Goal: Task Accomplishment & Management: Complete application form

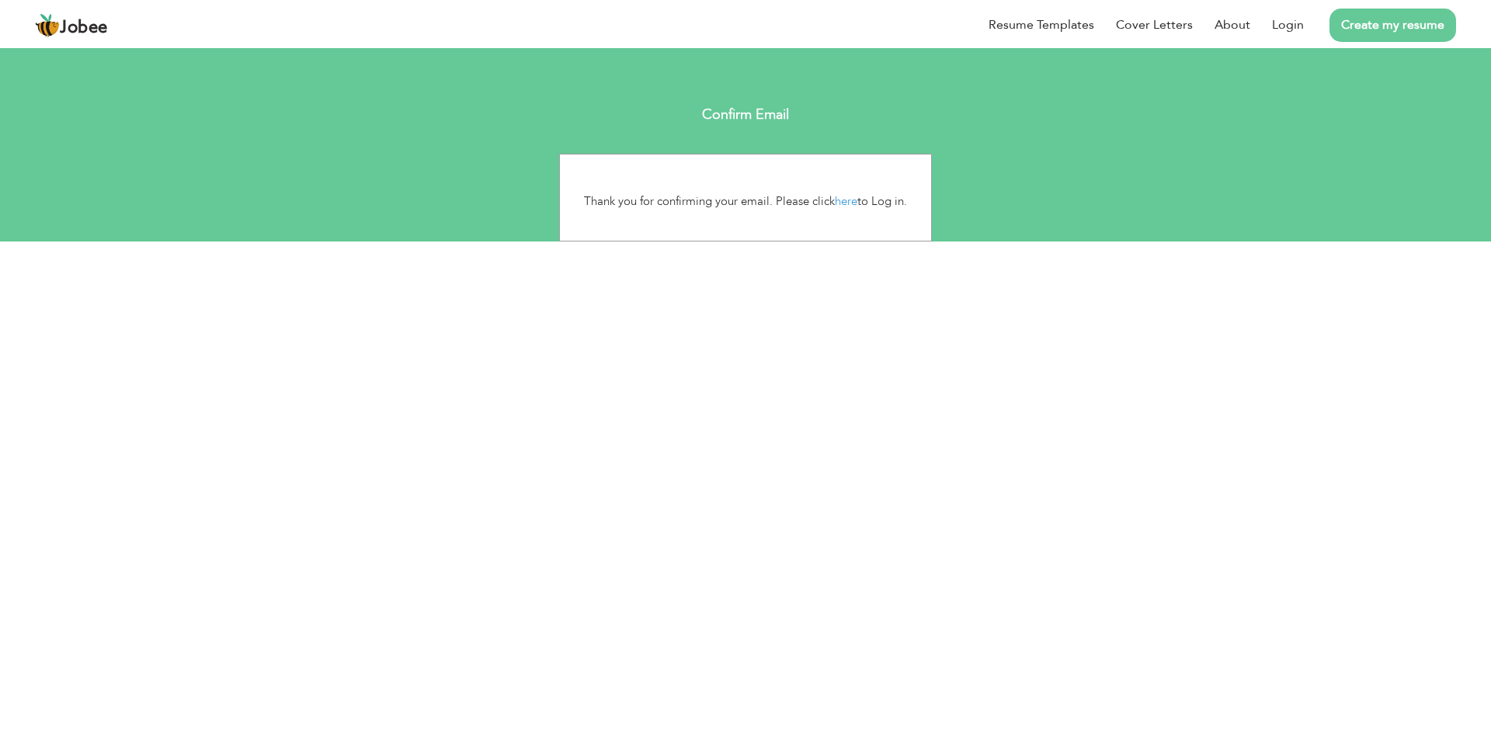
click at [1307, 23] on li "Create my resume" at bounding box center [1380, 25] width 152 height 40
click at [1294, 31] on link "Login" at bounding box center [1288, 25] width 32 height 18
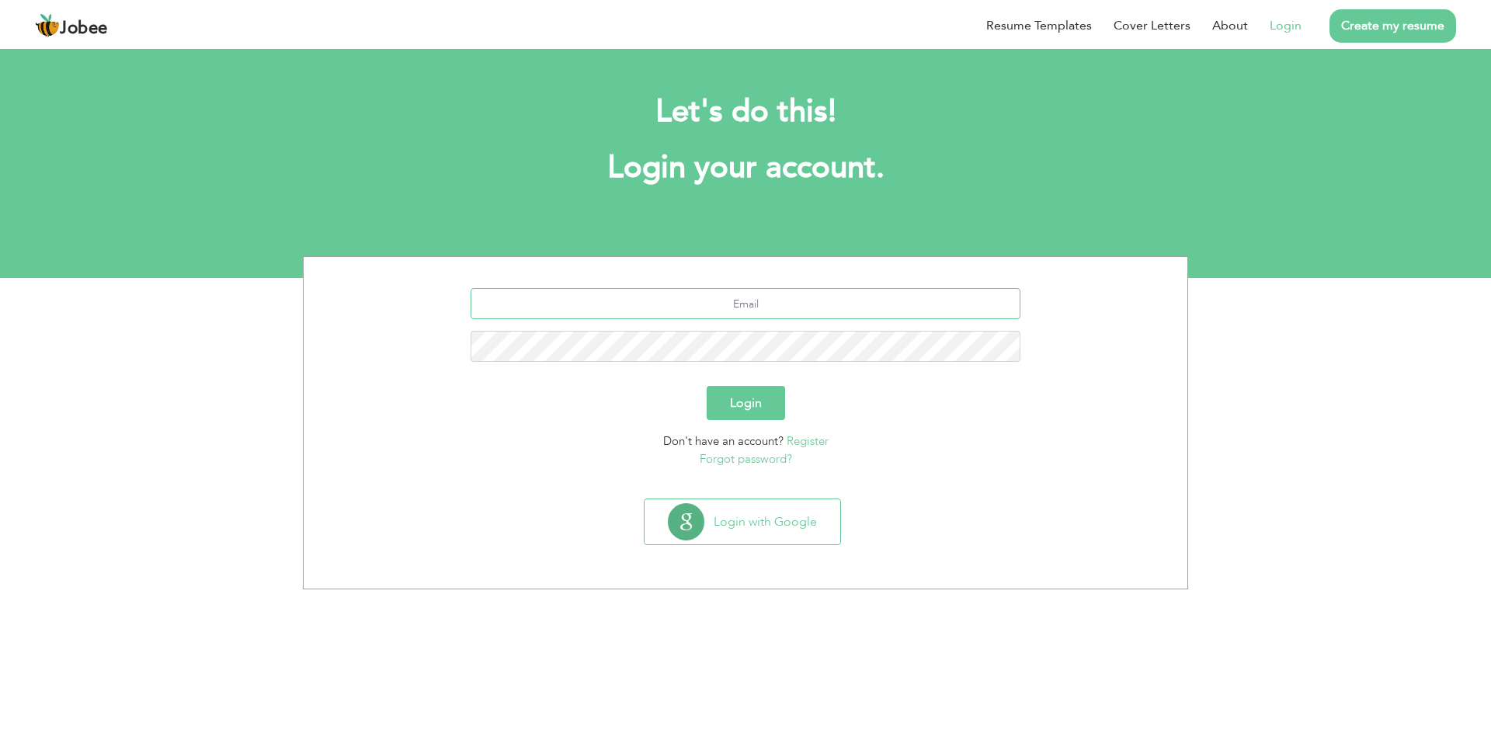
click at [708, 305] on input "text" at bounding box center [746, 303] width 551 height 31
click at [711, 530] on button "Login with Google" at bounding box center [743, 521] width 196 height 45
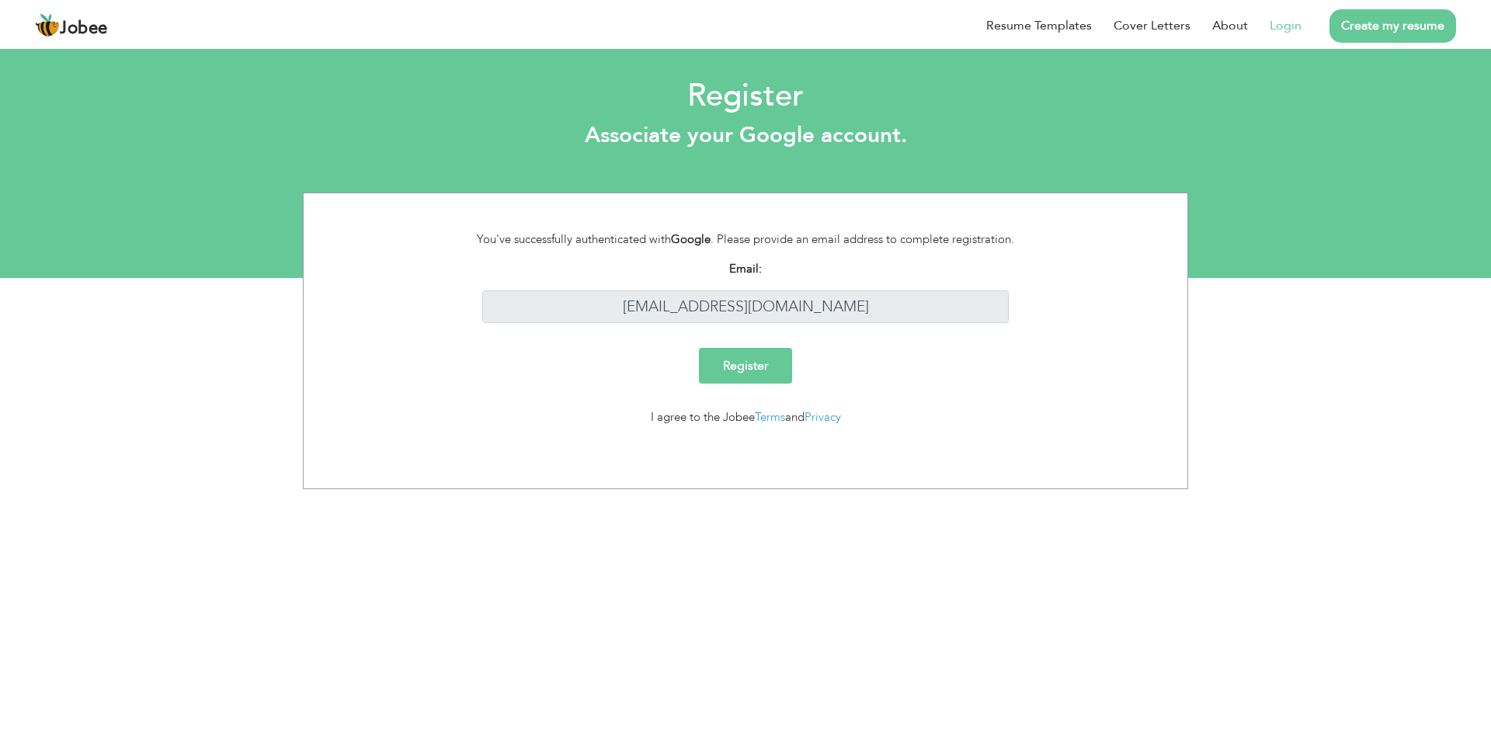
click at [1296, 23] on link "Login" at bounding box center [1286, 25] width 32 height 19
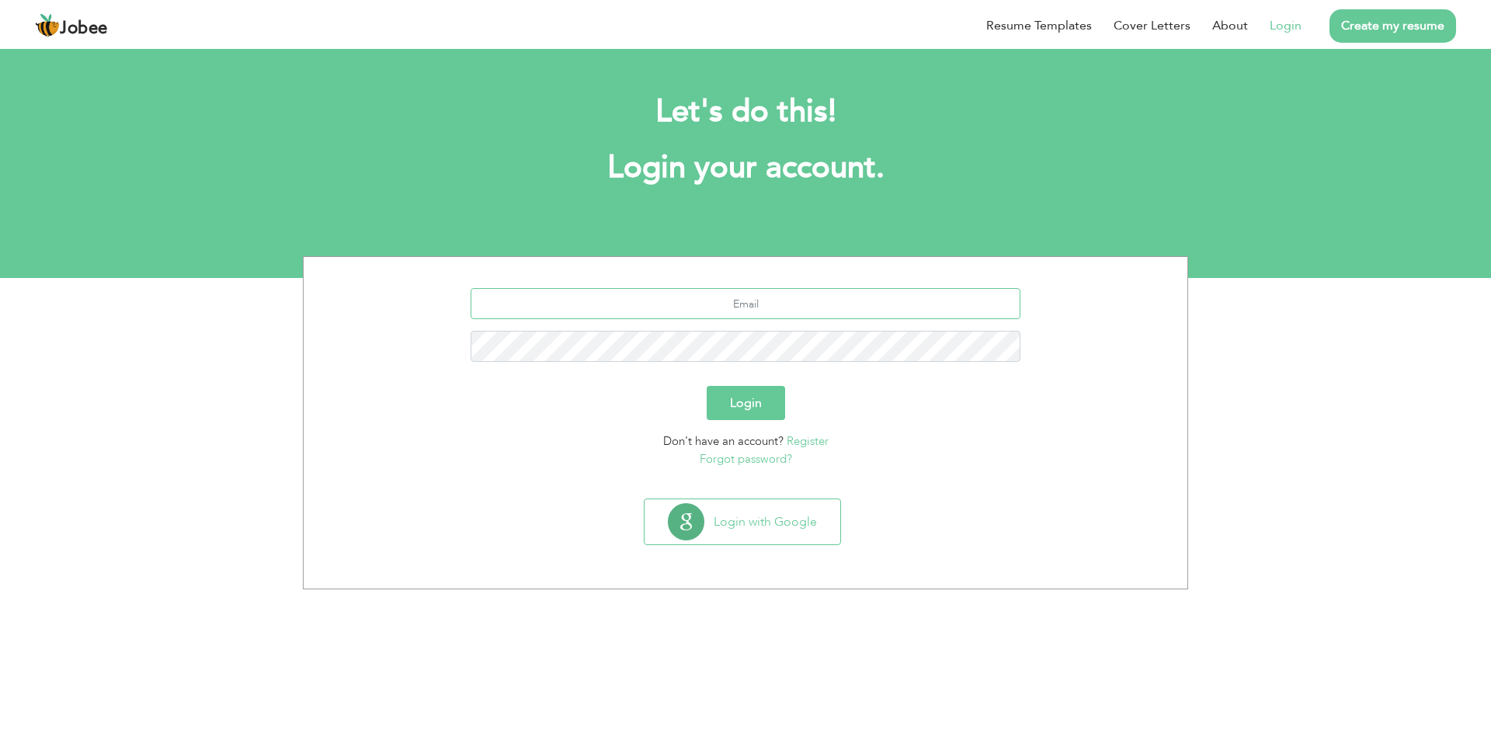
click at [761, 308] on input "text" at bounding box center [746, 303] width 551 height 31
type input "[EMAIL_ADDRESS][DOMAIN_NAME]"
click at [741, 405] on button "Login" at bounding box center [746, 403] width 78 height 34
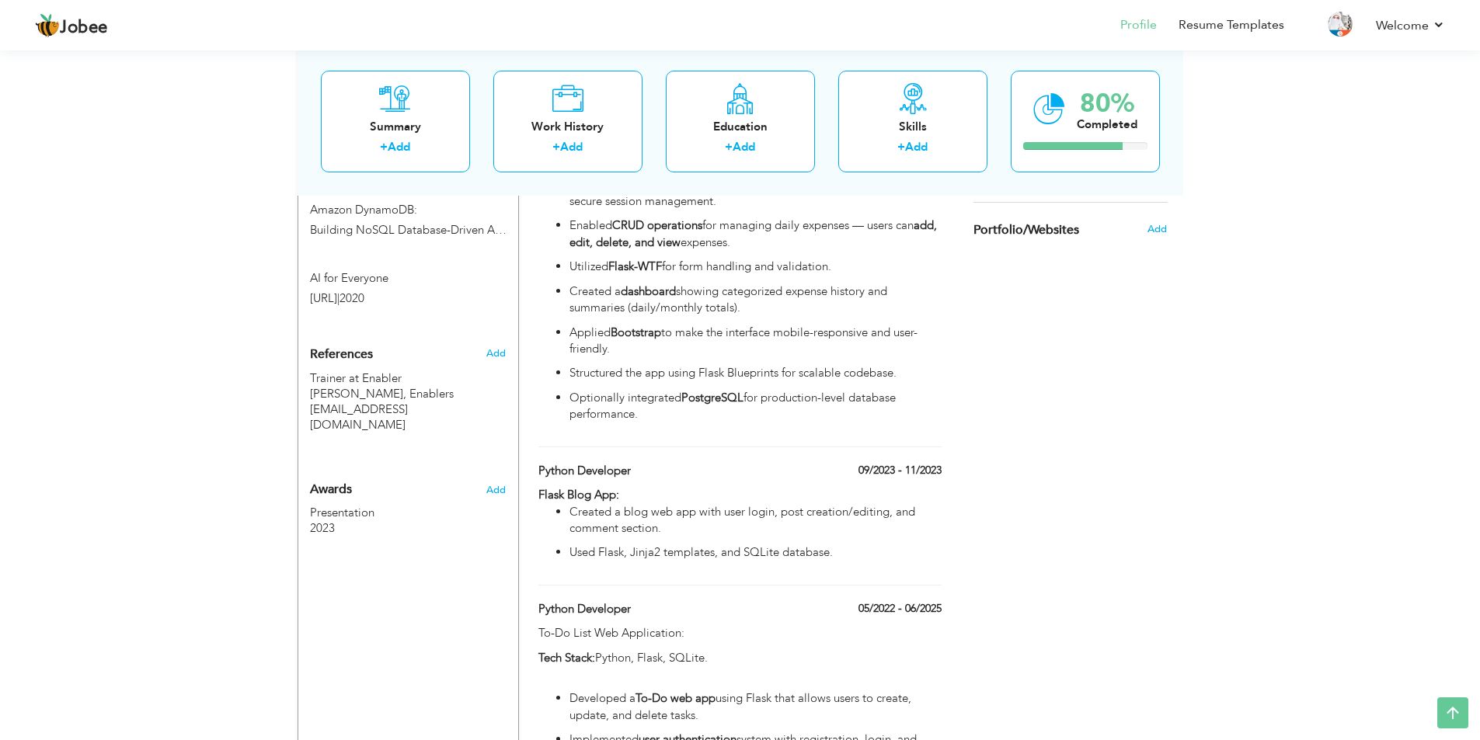
scroll to position [854, 0]
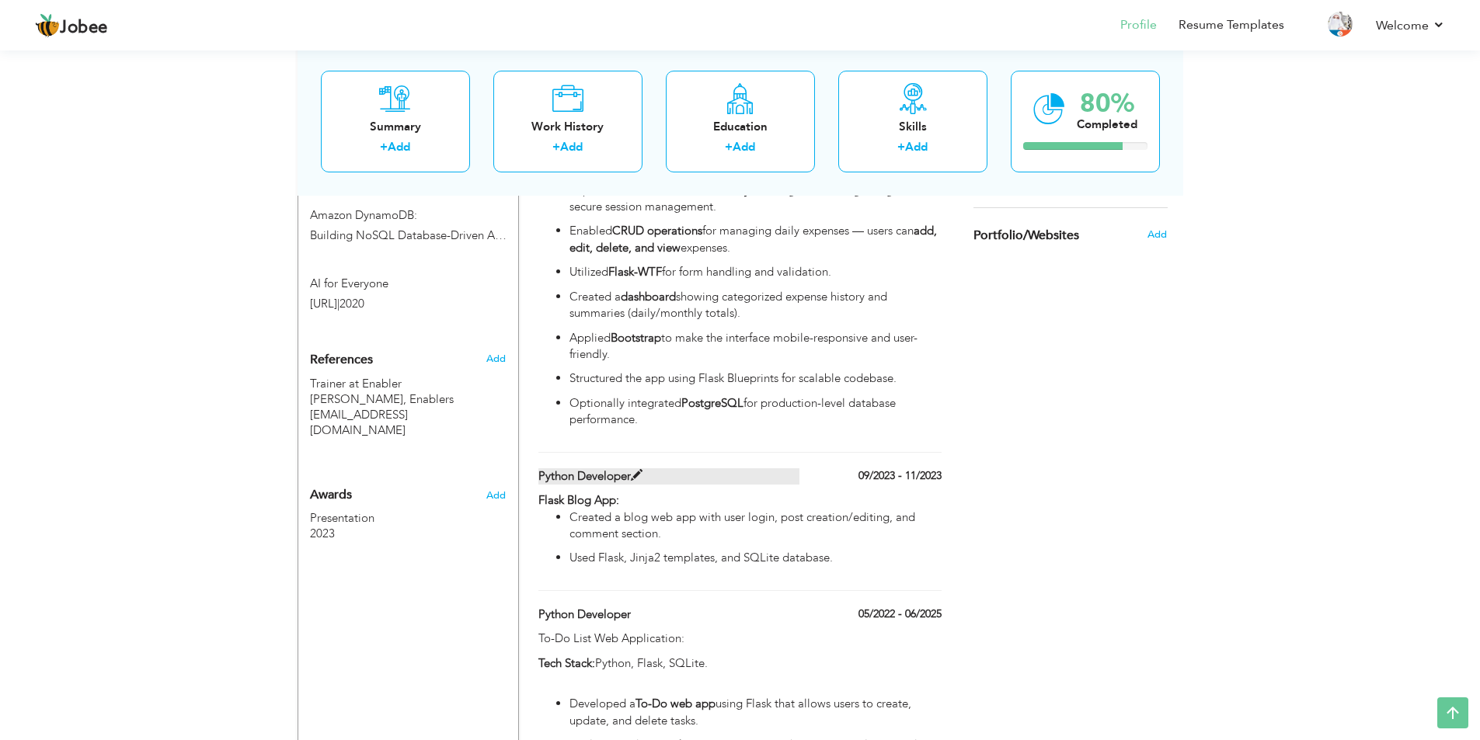
click at [596, 480] on label "Python Developer" at bounding box center [668, 476] width 261 height 16
type input "Python Developer"
type input "09/2023"
type input "11/2023"
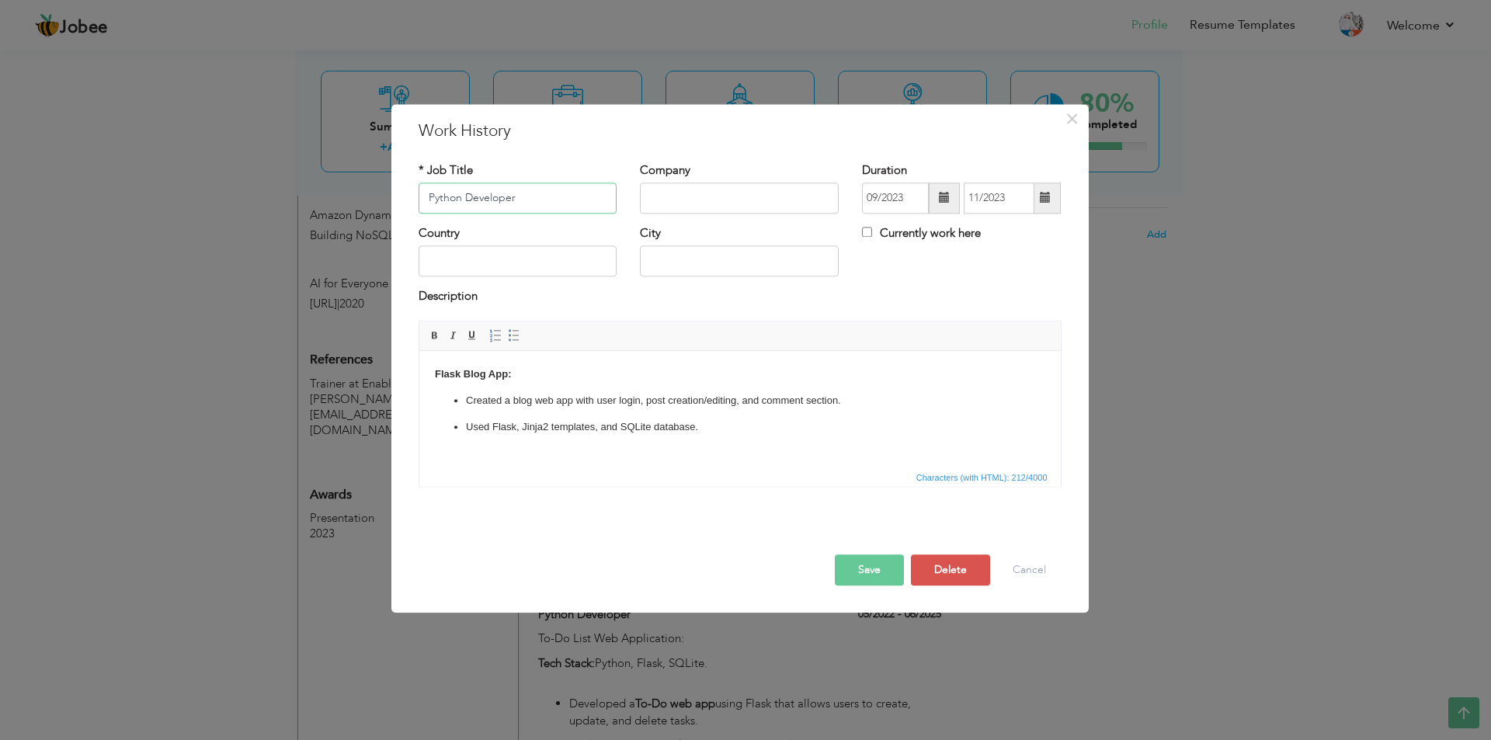
drag, startPoint x: 538, startPoint y: 203, endPoint x: 370, endPoint y: 194, distance: 168.8
click at [370, 194] on div "× Work History * Job Title Python Developer Company Duration 09/2023 City" at bounding box center [745, 370] width 1491 height 740
click at [878, 566] on button "Save" at bounding box center [869, 570] width 69 height 31
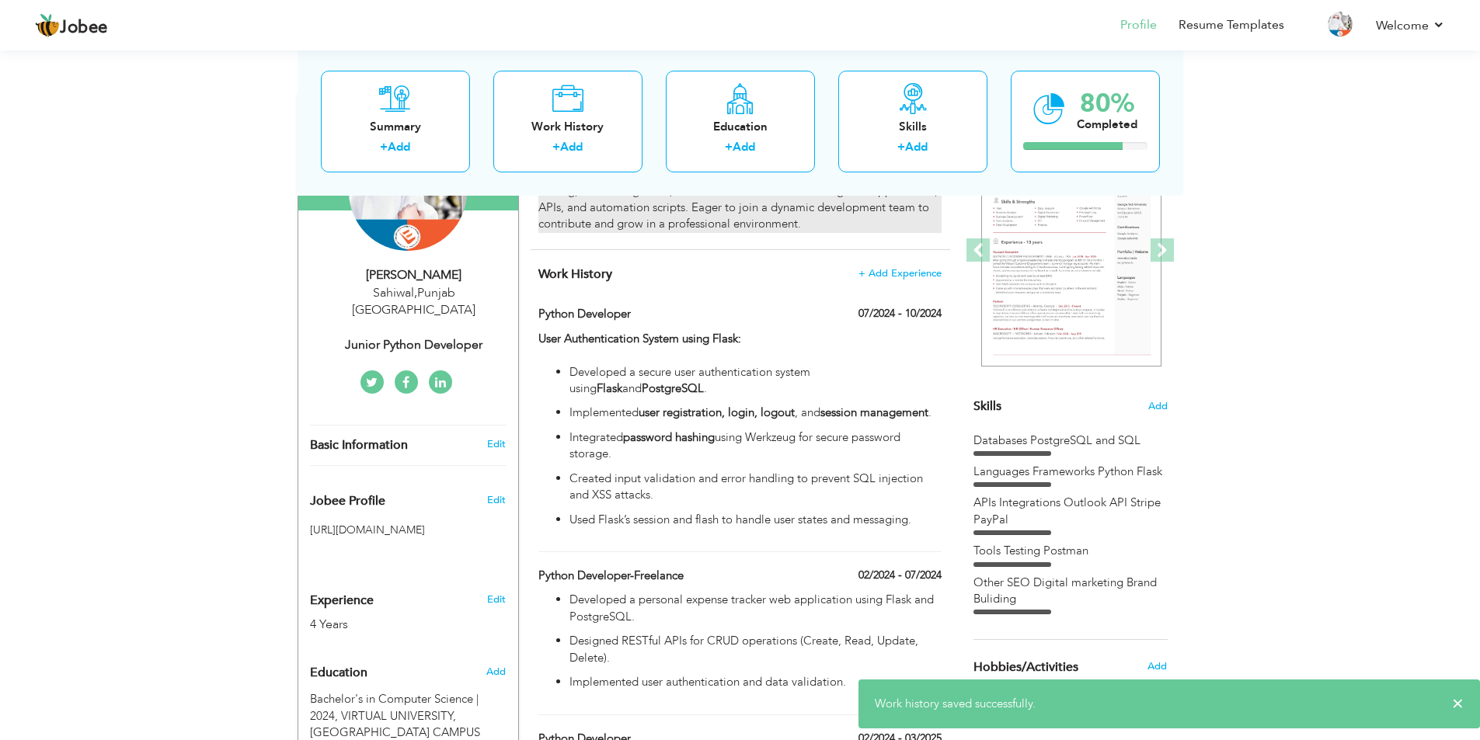
scroll to position [155, 0]
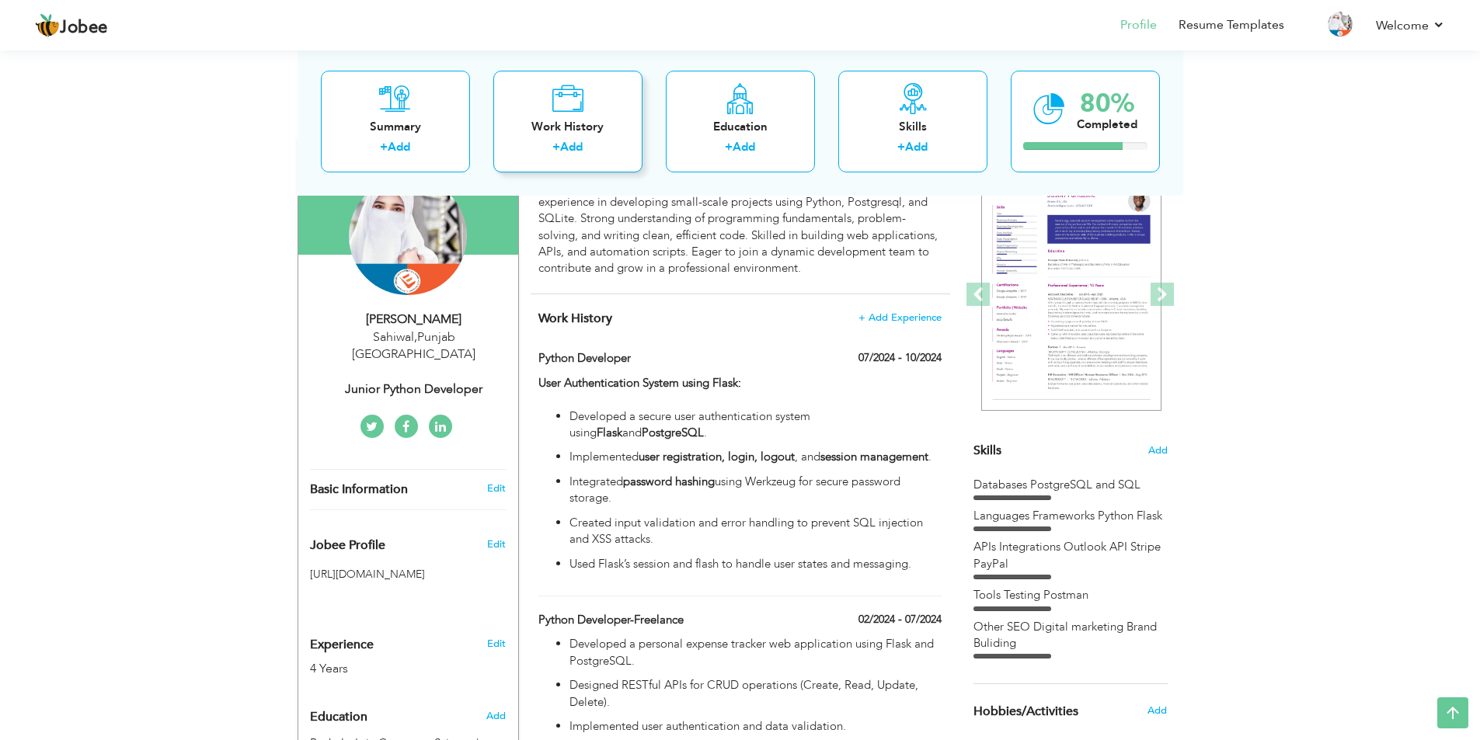
click at [544, 137] on div "Work History + Add" at bounding box center [567, 121] width 149 height 102
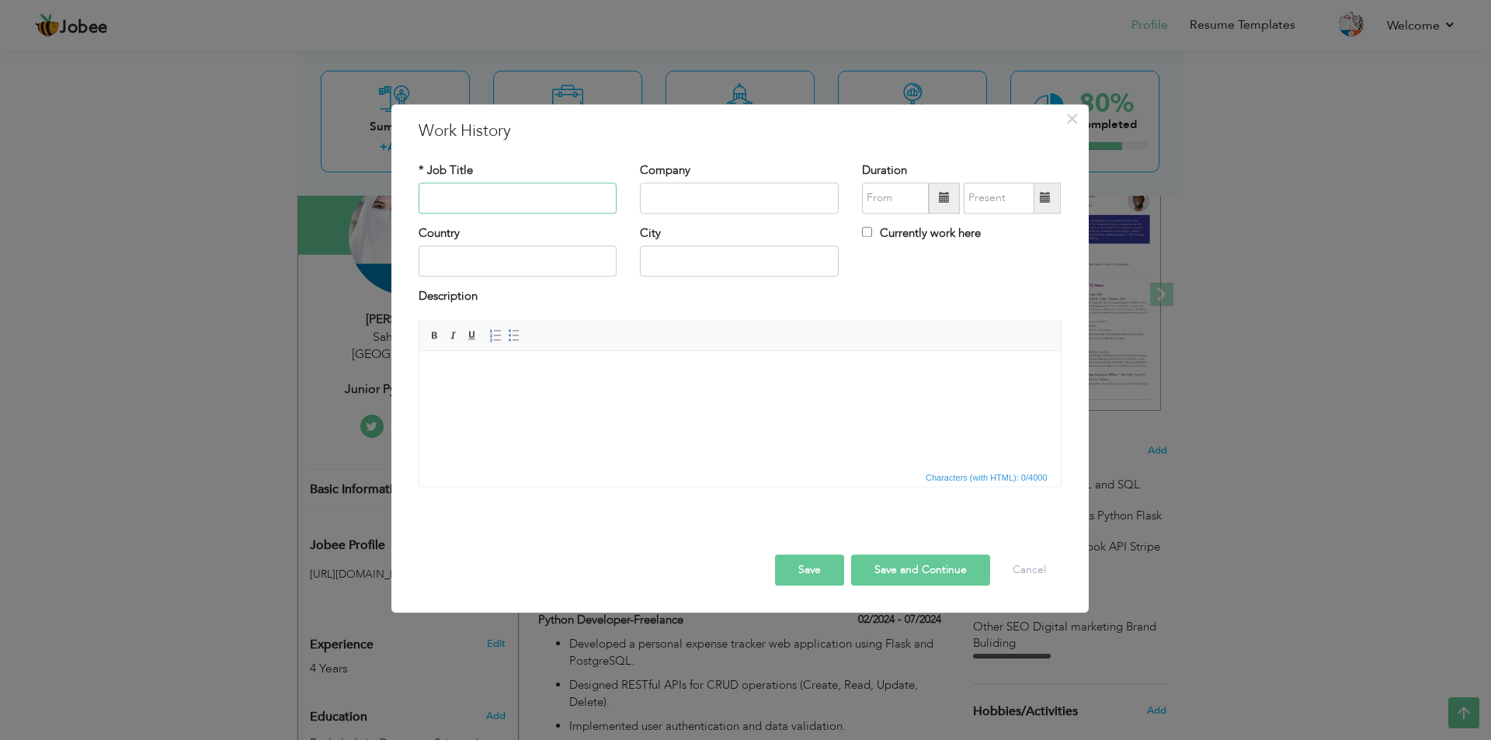
click at [463, 200] on input "text" at bounding box center [518, 198] width 199 height 31
type input "D"
type input "Business Developer Executive"
click at [717, 190] on input "text" at bounding box center [739, 198] width 199 height 31
click at [690, 272] on input "text" at bounding box center [739, 261] width 199 height 31
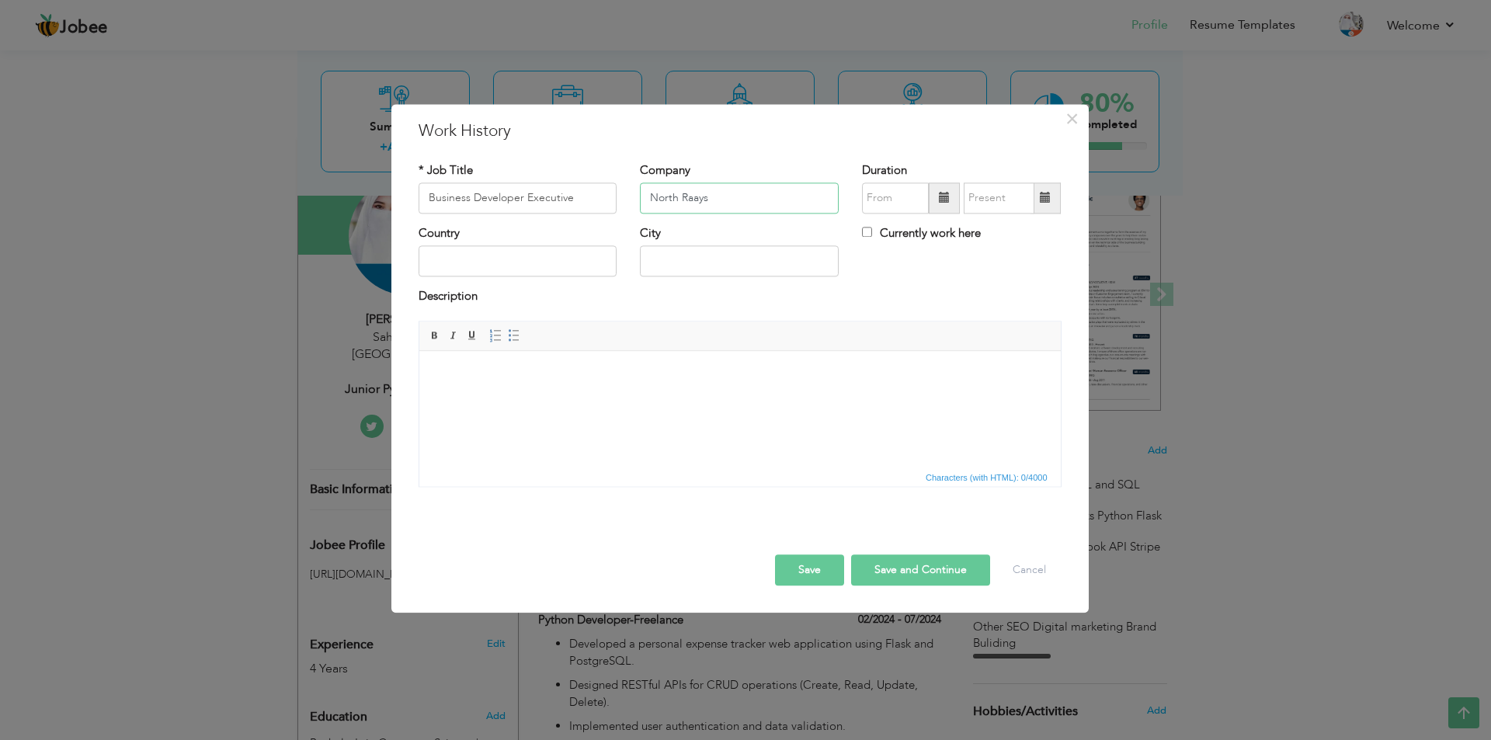
click at [696, 193] on input "North Raays" at bounding box center [739, 198] width 199 height 31
type input "North Rays"
click at [717, 265] on input "text" at bounding box center [739, 261] width 199 height 31
type input "l"
type input "[GEOGRAPHIC_DATA]"
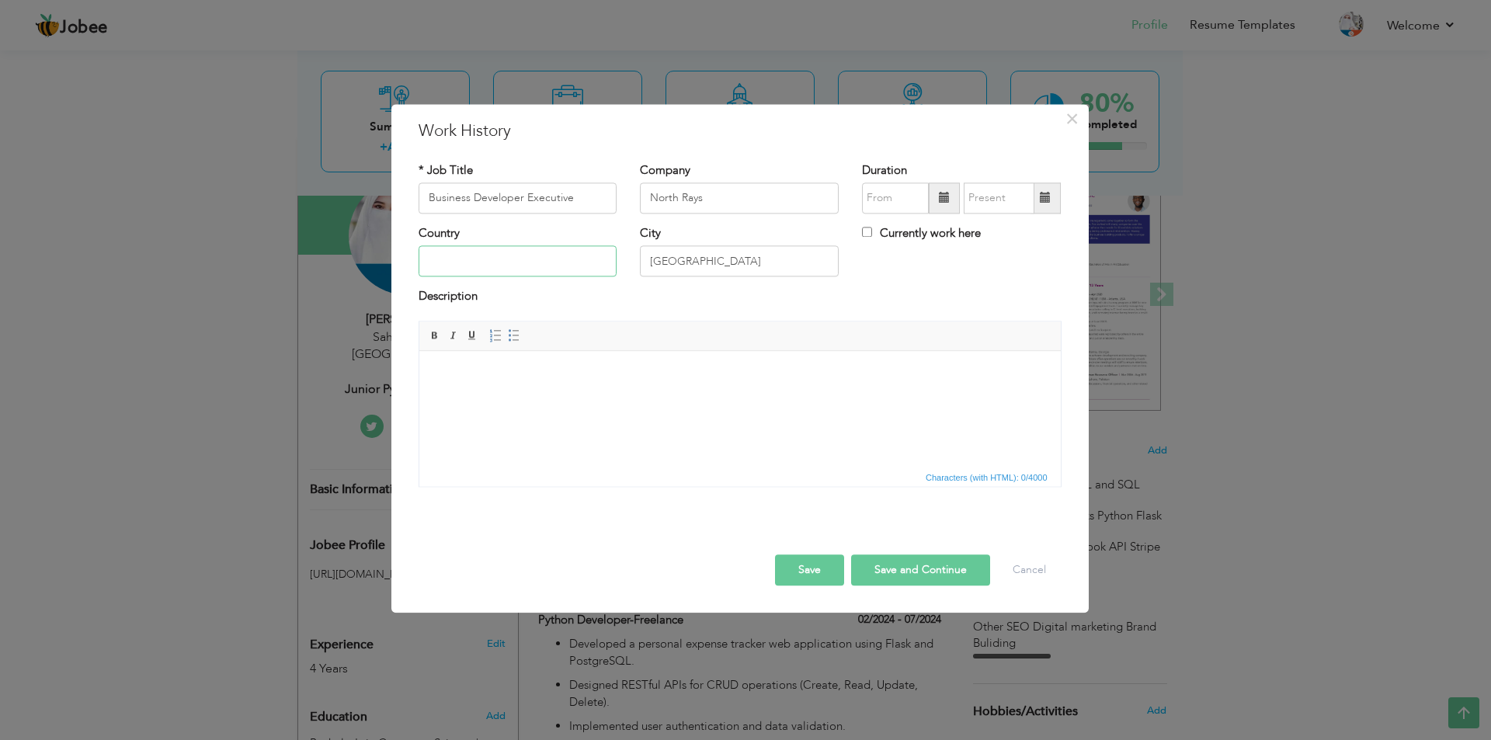
click at [568, 266] on input "text" at bounding box center [518, 261] width 199 height 31
type input "[GEOGRAPHIC_DATA]"
click at [949, 198] on span at bounding box center [944, 198] width 11 height 11
type input "08/2025"
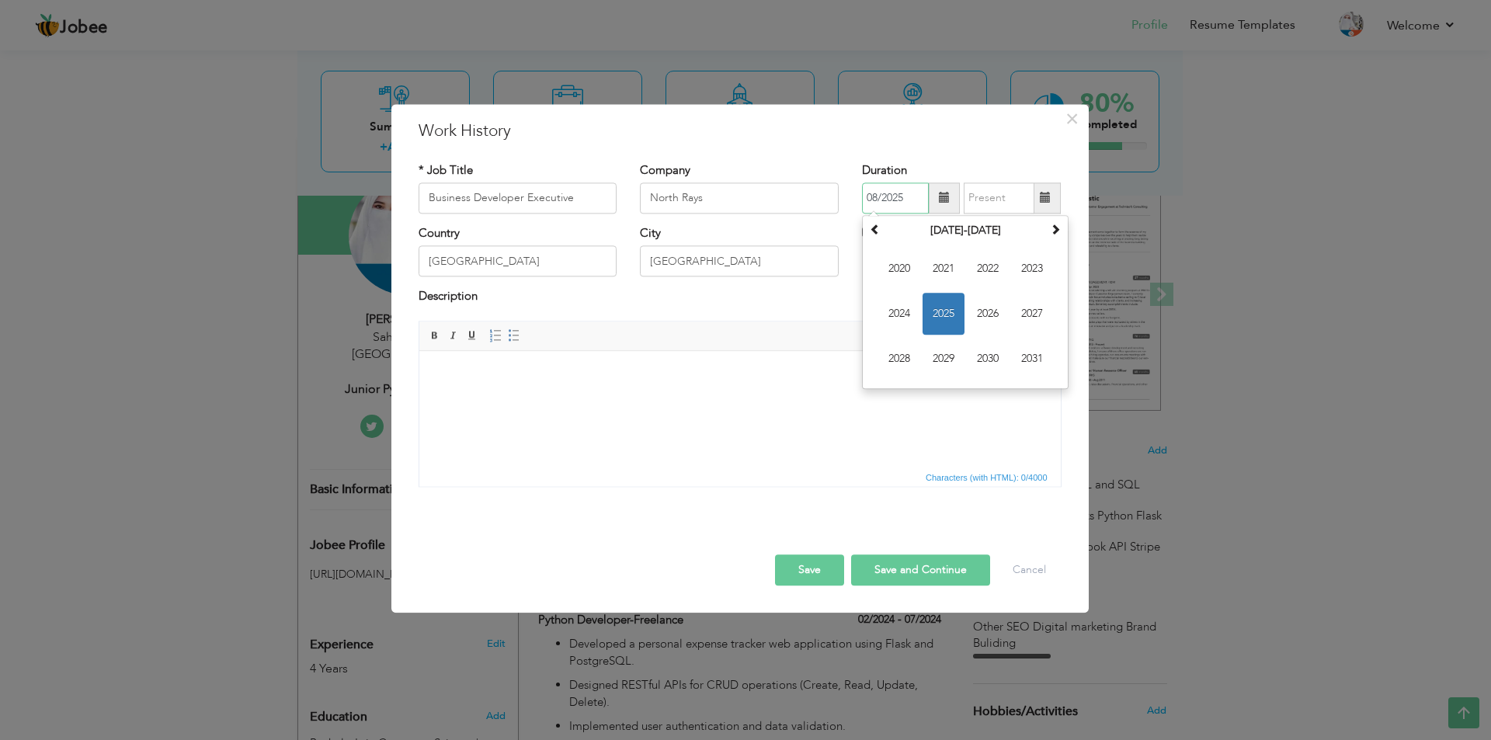
click at [903, 311] on span "2024" at bounding box center [899, 314] width 42 height 42
click at [883, 225] on th at bounding box center [875, 230] width 19 height 23
click at [901, 200] on input "08/2025" at bounding box center [895, 198] width 67 height 31
click at [910, 197] on input "08/2025" at bounding box center [895, 198] width 67 height 31
click at [872, 226] on span at bounding box center [875, 229] width 11 height 11
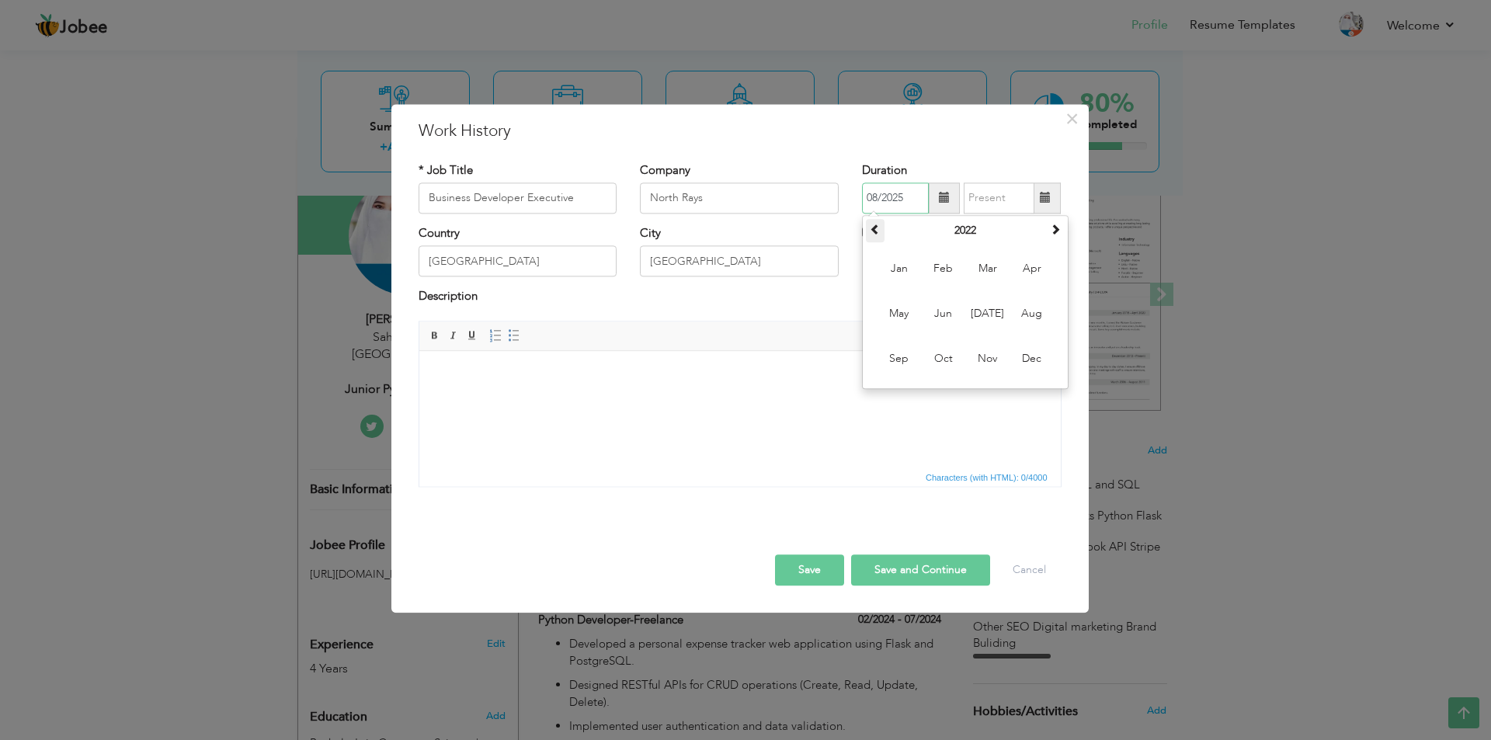
click at [872, 226] on span at bounding box center [875, 229] width 11 height 11
click at [1066, 228] on div "August 2020 Su Mo Tu We Th Fr Sa 26 27 28 29 30 31 1 2 3 4 5 6 7 8 9 10 11 12 1…" at bounding box center [965, 302] width 207 height 174
click at [785, 398] on html at bounding box center [740, 374] width 642 height 47
click at [888, 198] on input "08/2025" at bounding box center [895, 198] width 67 height 31
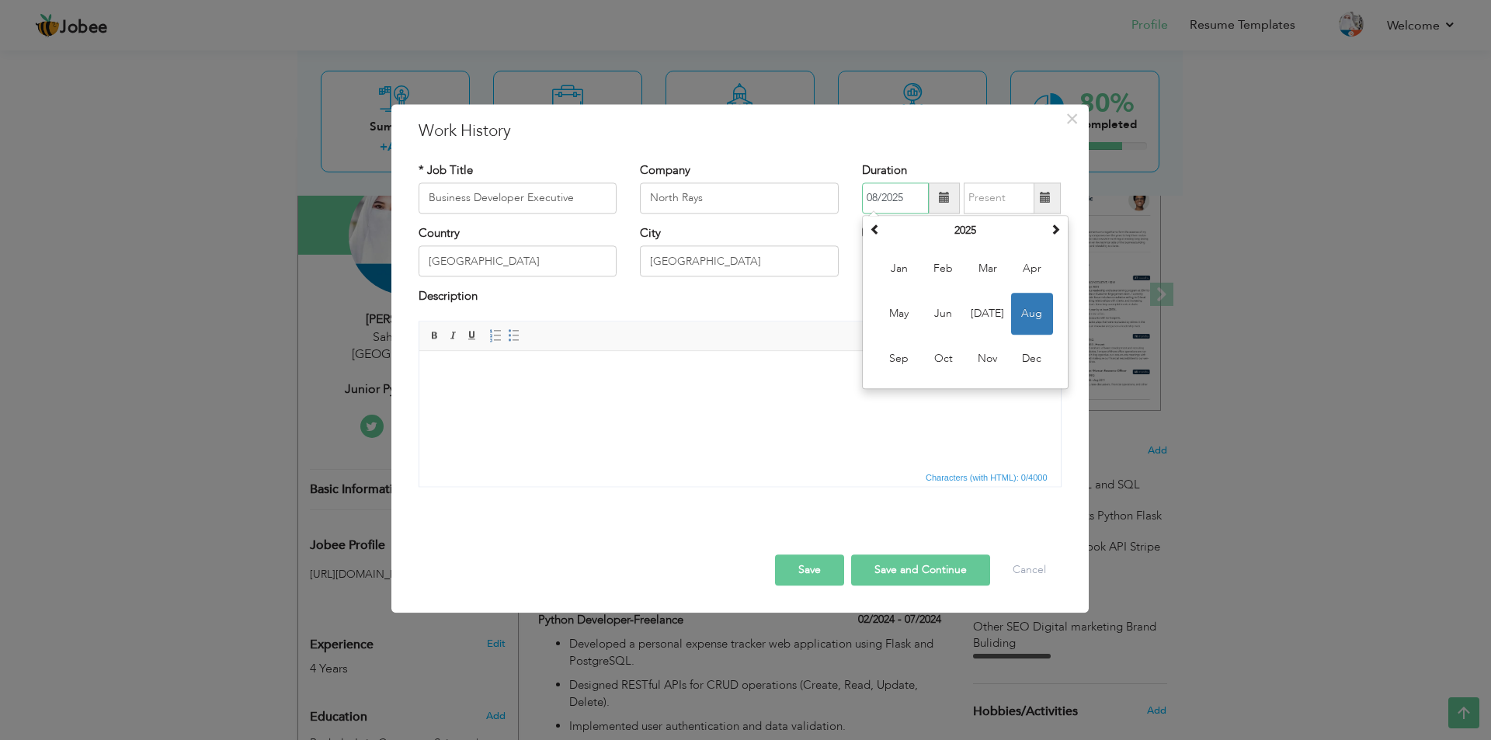
click at [1028, 311] on span "Aug" at bounding box center [1032, 314] width 42 height 42
type input "08/2025"
click at [1001, 203] on input "08/2025" at bounding box center [999, 198] width 71 height 31
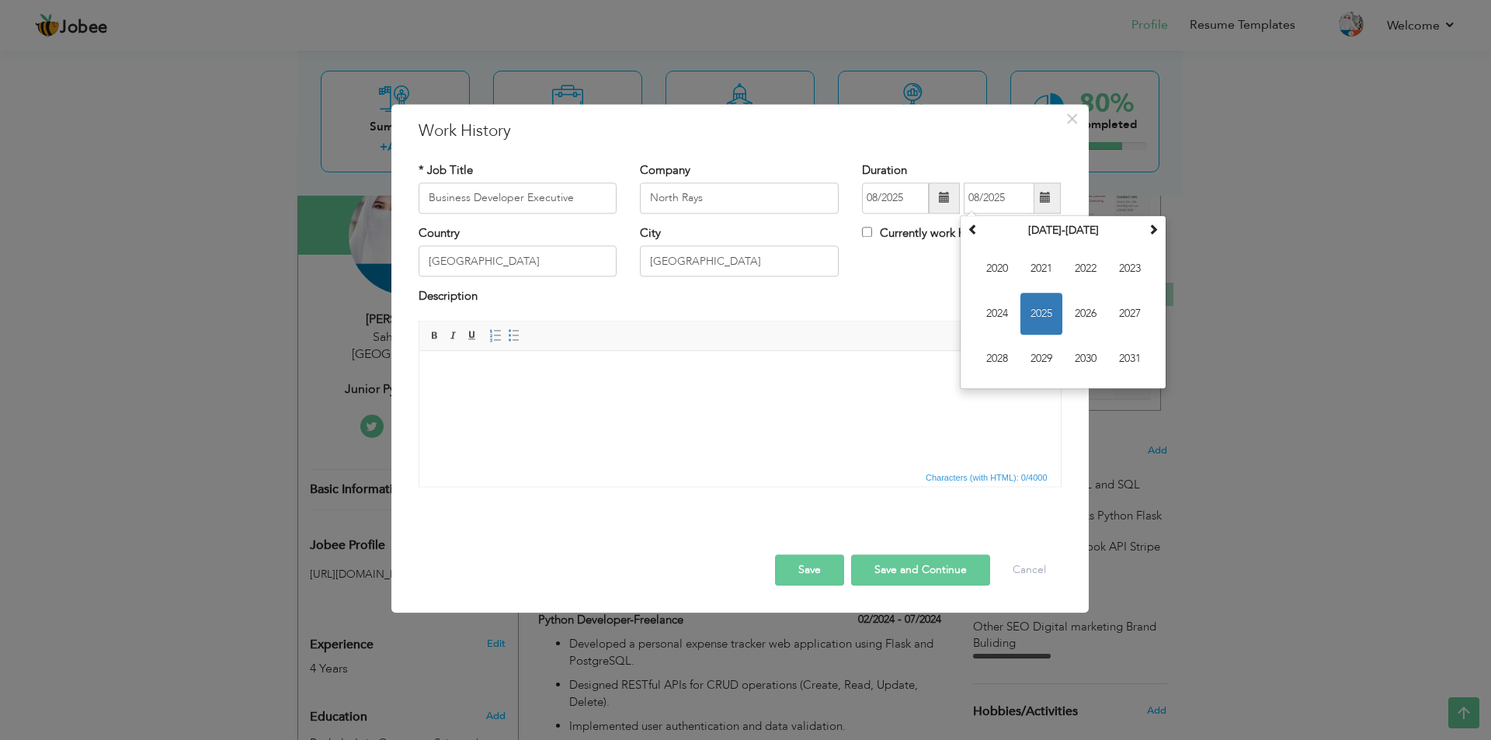
click at [899, 396] on html at bounding box center [740, 374] width 642 height 47
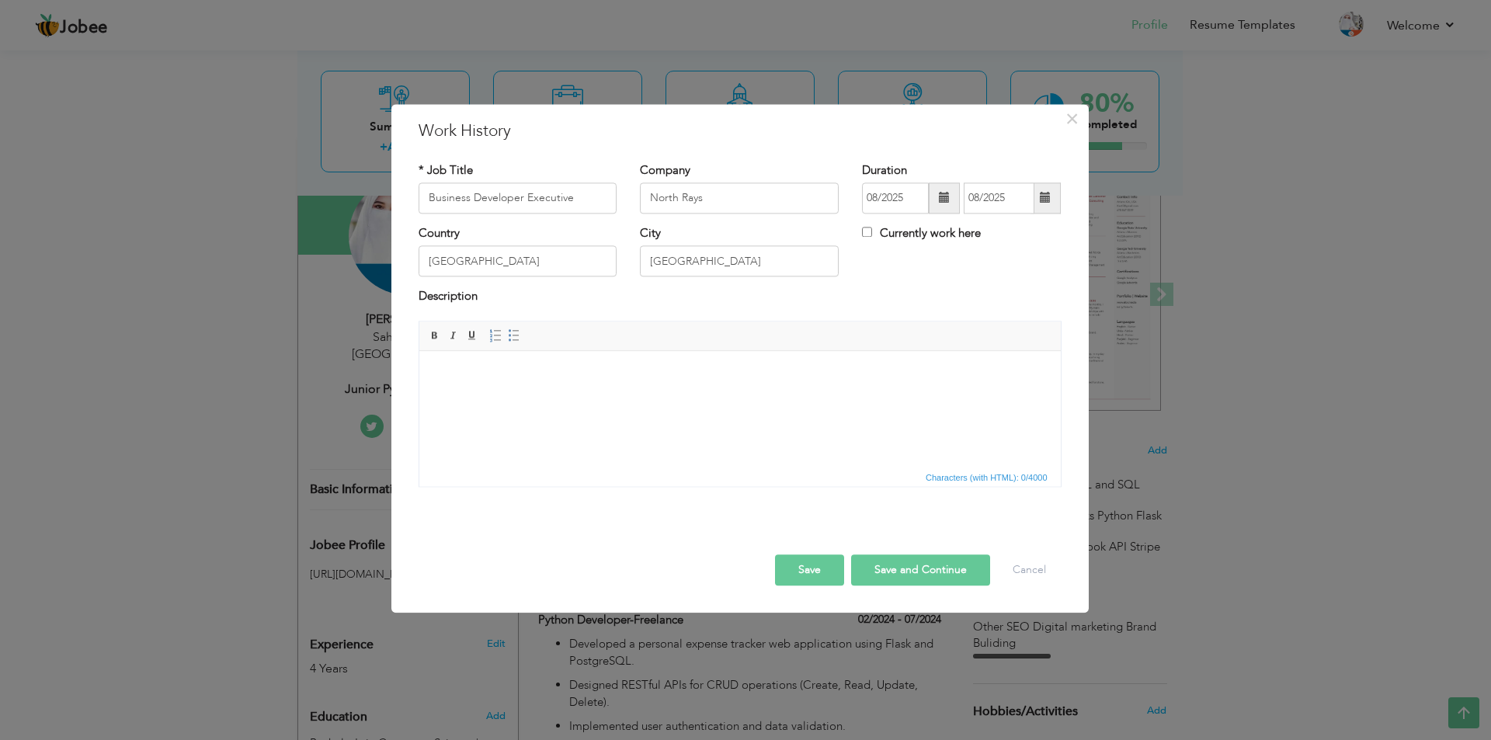
click at [915, 234] on label "Currently work here" at bounding box center [921, 233] width 119 height 16
click at [872, 234] on input "Currently work here" at bounding box center [867, 232] width 10 height 10
checkbox input "true"
click at [633, 398] on html at bounding box center [740, 374] width 642 height 47
click at [913, 577] on button "Save and Continue" at bounding box center [920, 570] width 139 height 31
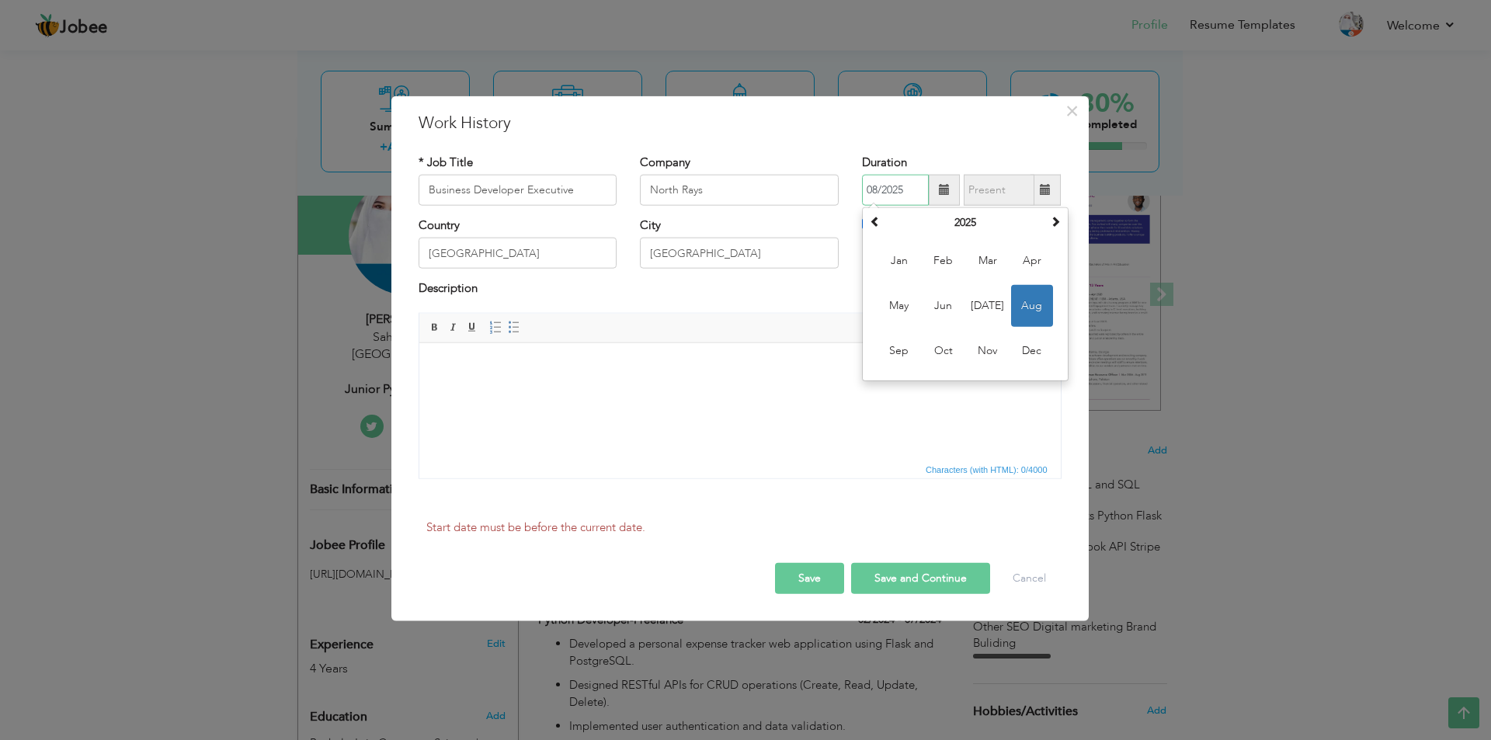
click at [1033, 308] on span "Aug" at bounding box center [1032, 306] width 42 height 42
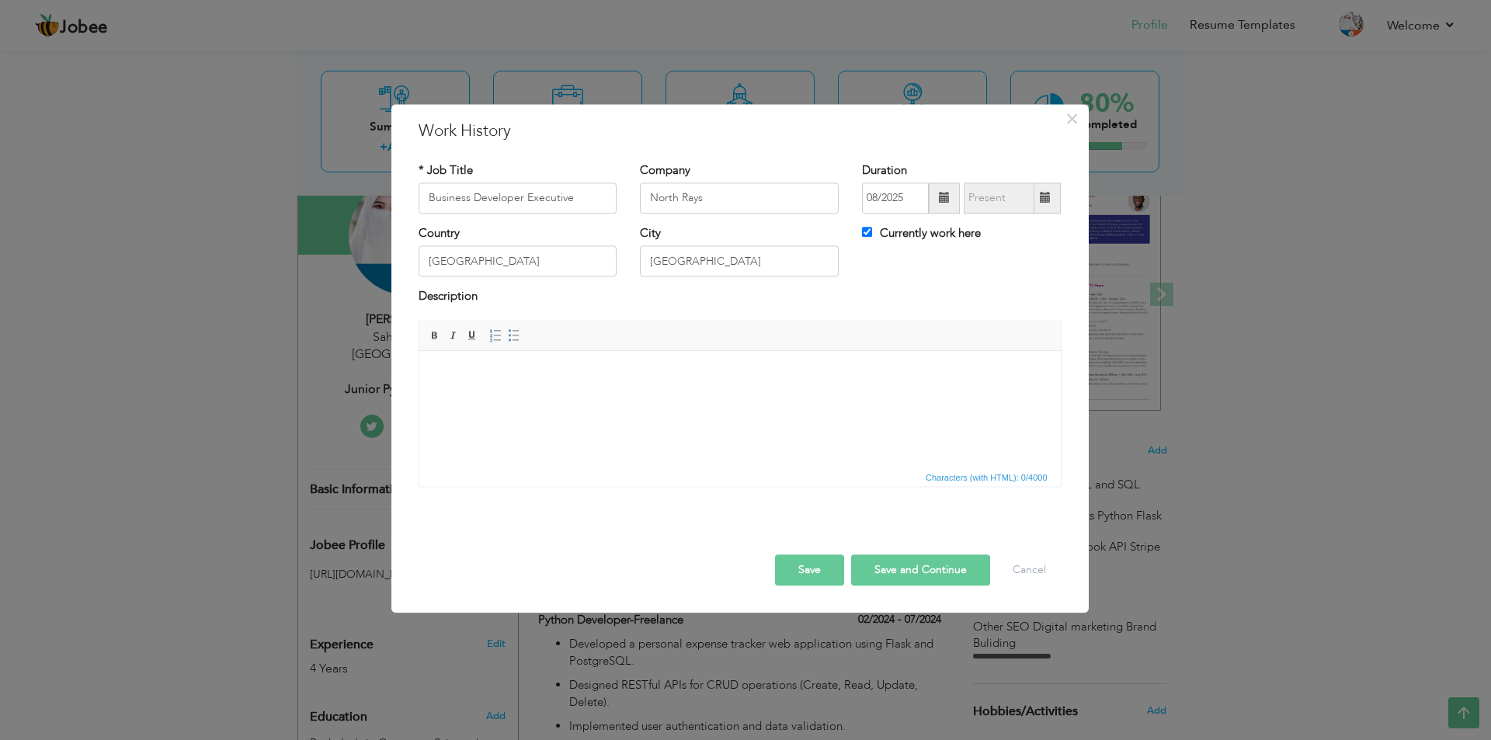
click at [933, 584] on button "Save and Continue" at bounding box center [920, 570] width 139 height 31
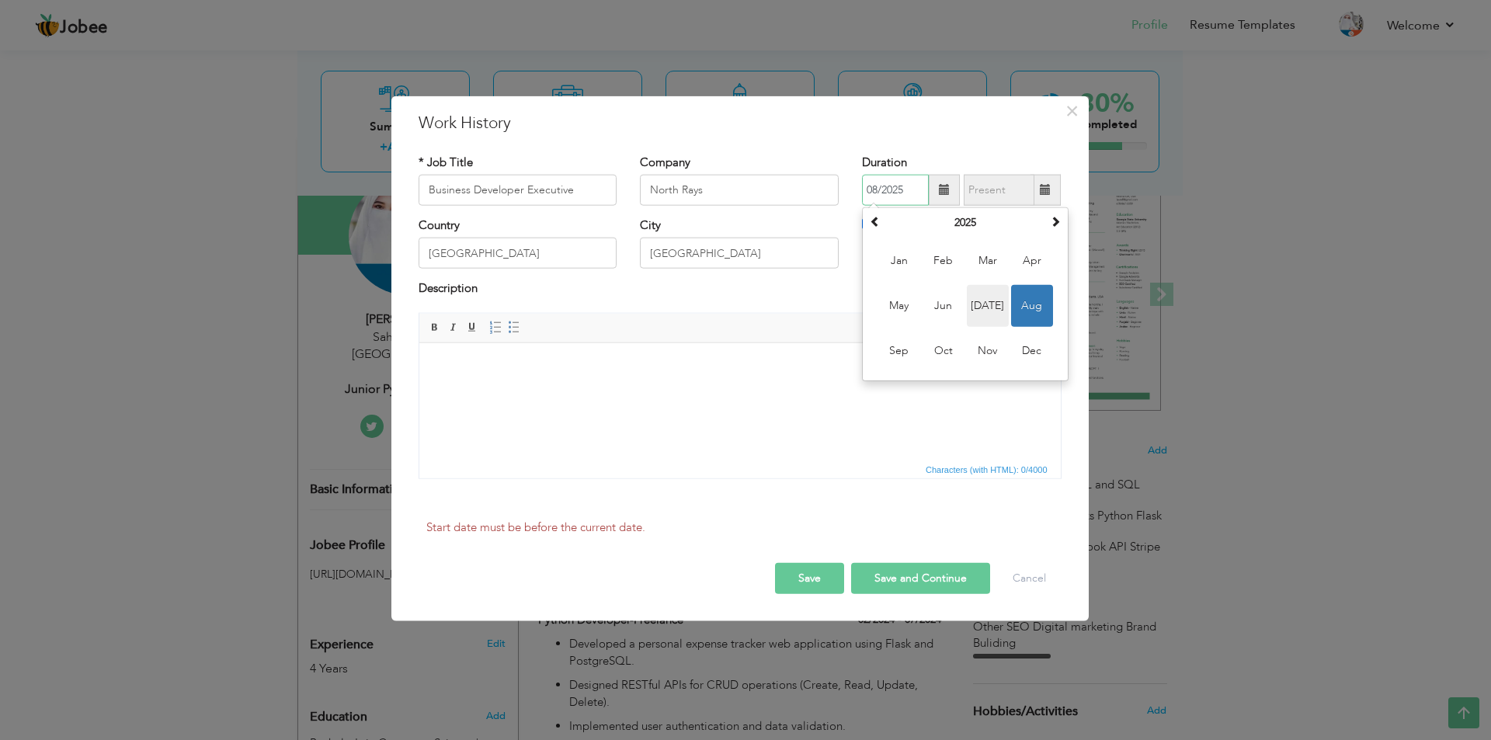
click at [981, 308] on span "Jul" at bounding box center [988, 306] width 42 height 42
type input "07/2025"
click at [923, 581] on button "Save and Continue" at bounding box center [920, 578] width 139 height 31
checkbox input "false"
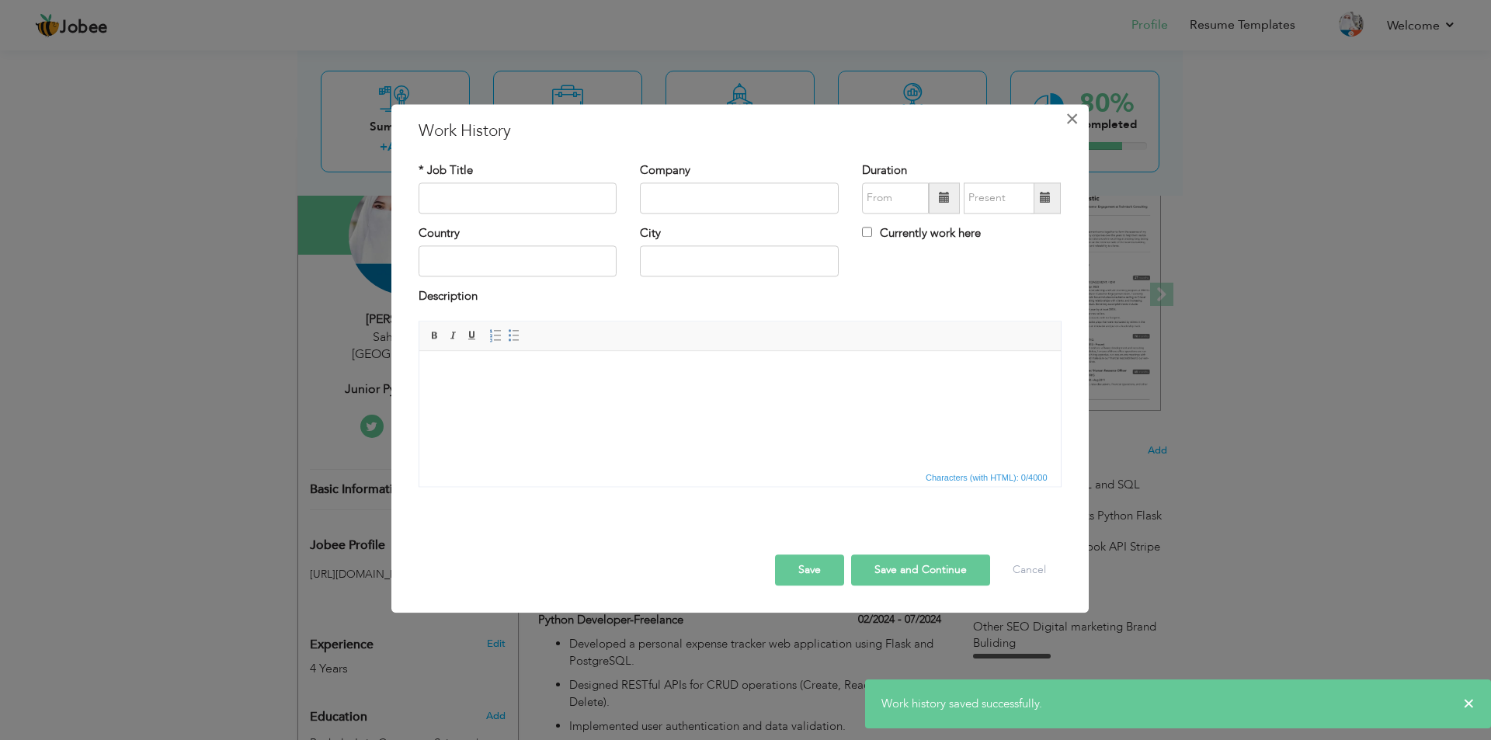
click at [1080, 126] on button "×" at bounding box center [1072, 118] width 25 height 25
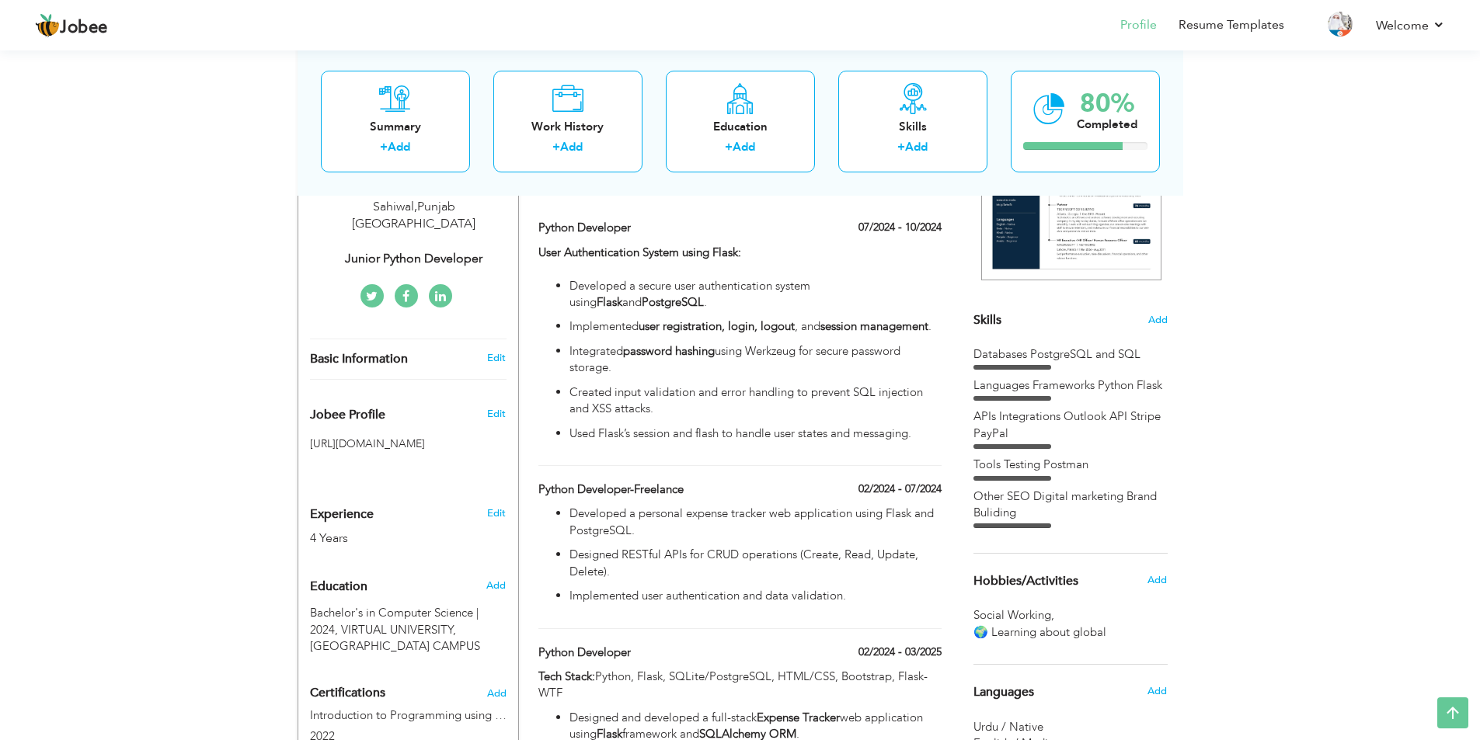
scroll to position [0, 0]
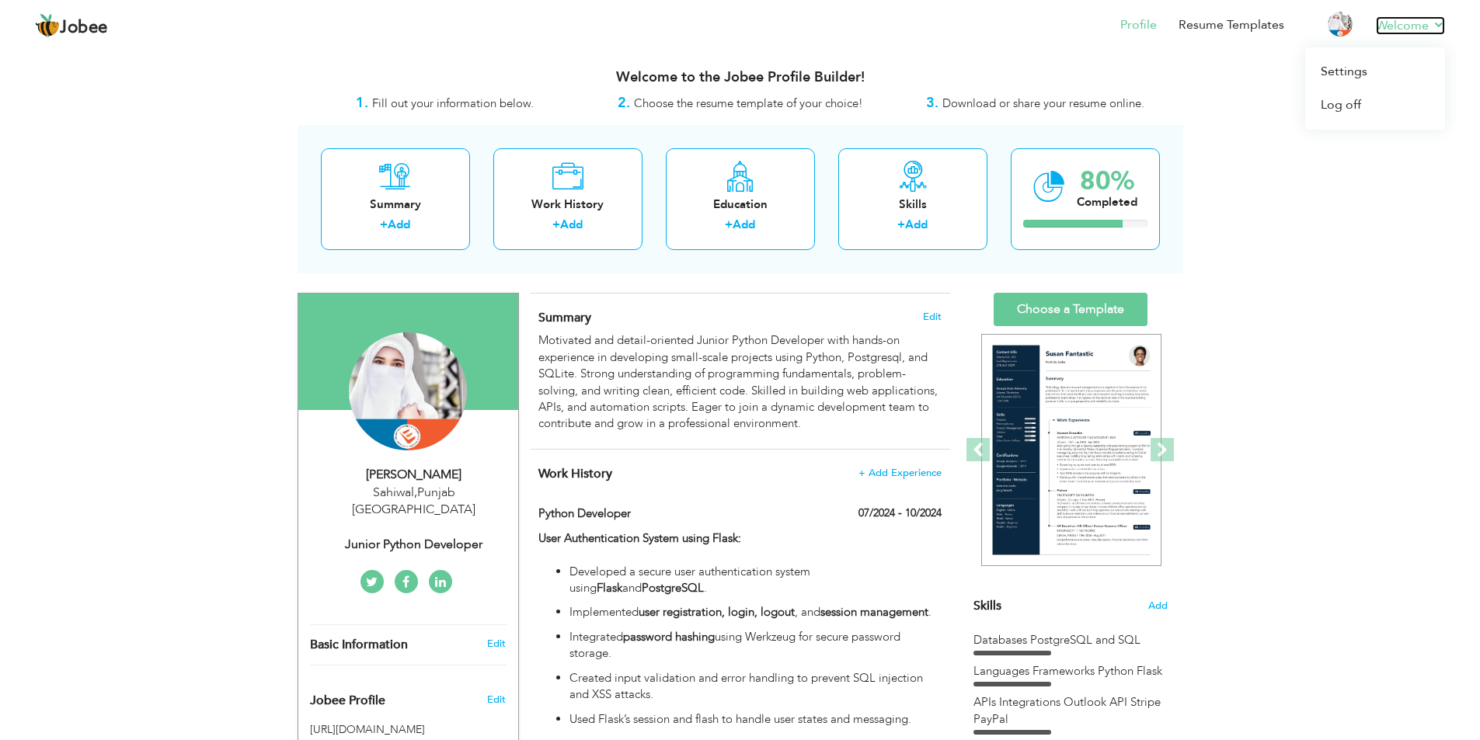
click at [1404, 24] on link "Welcome" at bounding box center [1410, 25] width 69 height 19
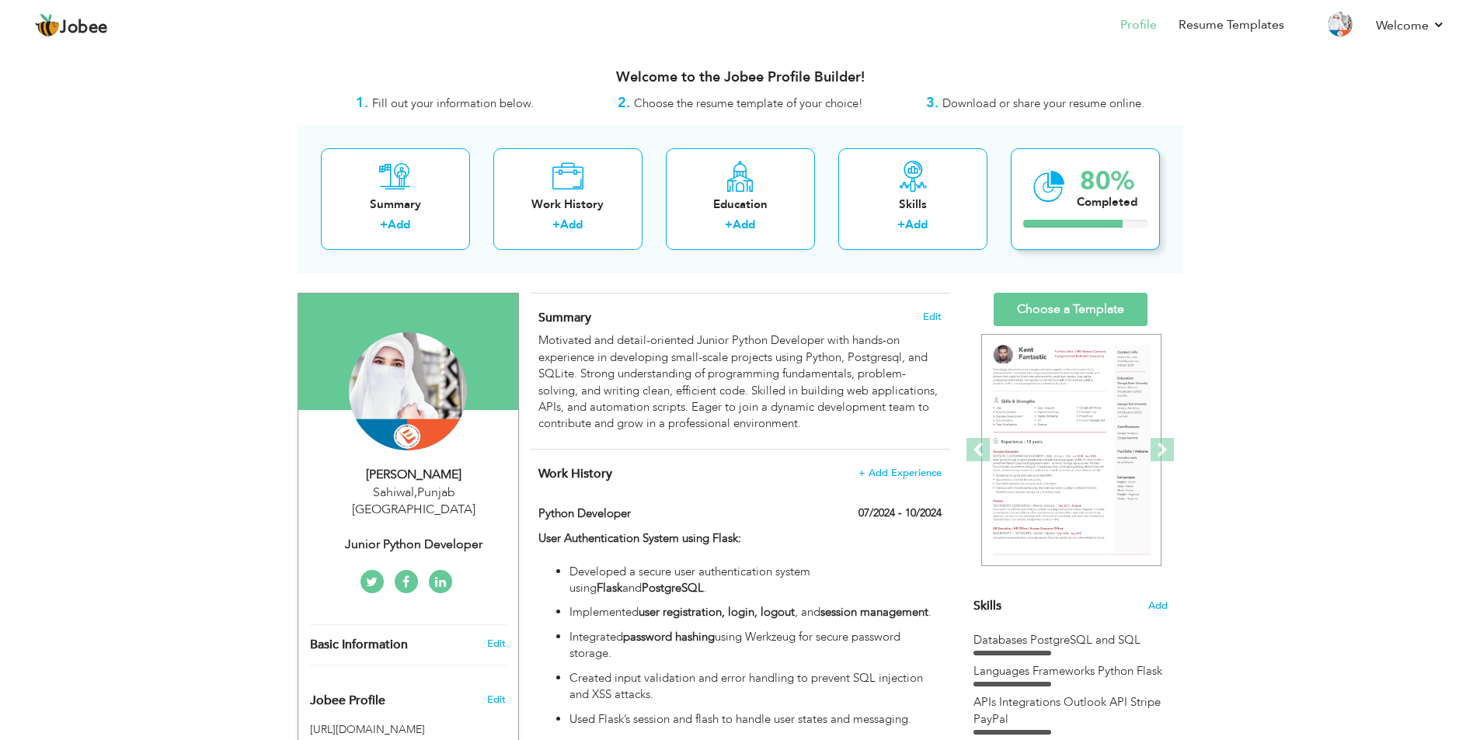
click at [1112, 206] on div "Completed" at bounding box center [1107, 202] width 61 height 16
click at [1097, 220] on div at bounding box center [1072, 224] width 99 height 8
click at [1092, 307] on link "Choose a Template" at bounding box center [1070, 309] width 154 height 33
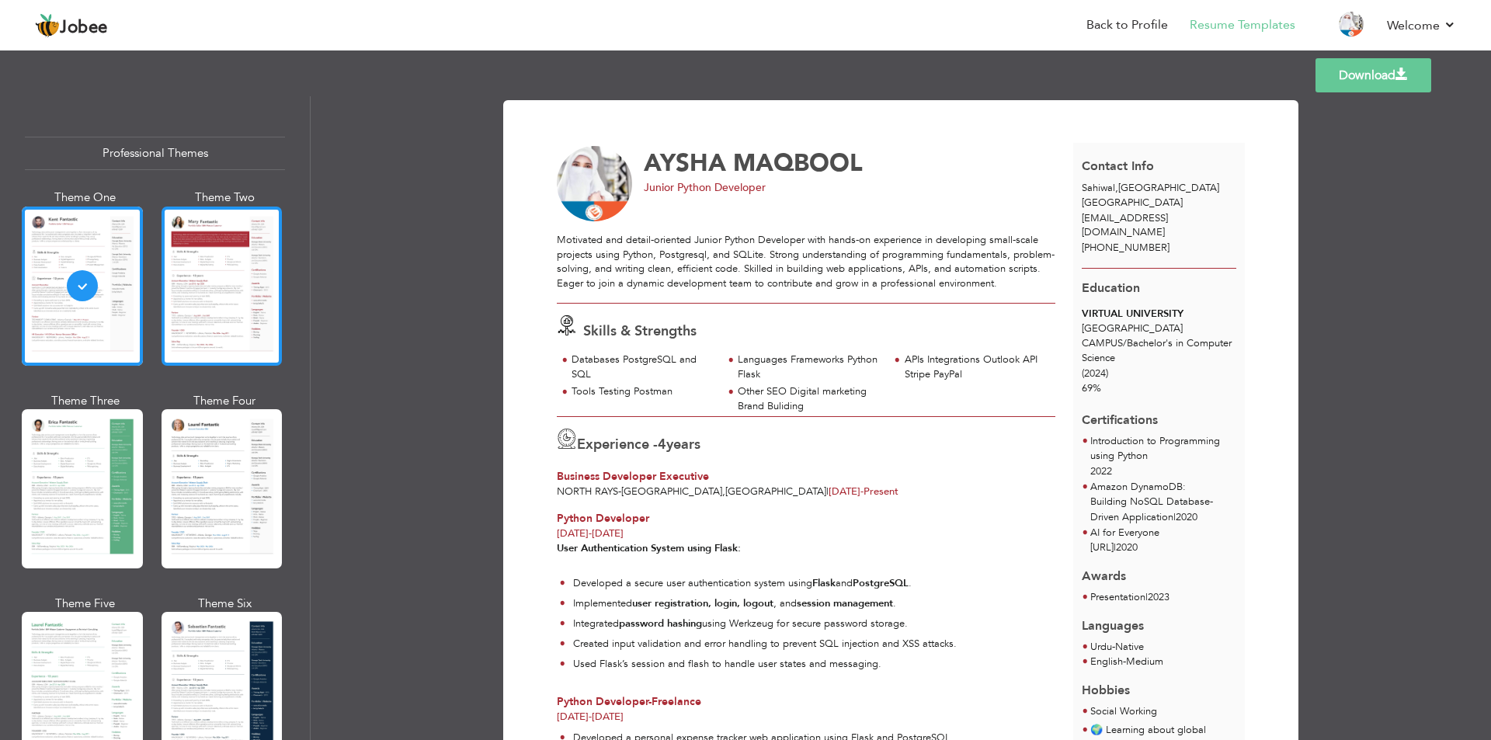
click at [230, 291] on div at bounding box center [222, 286] width 121 height 159
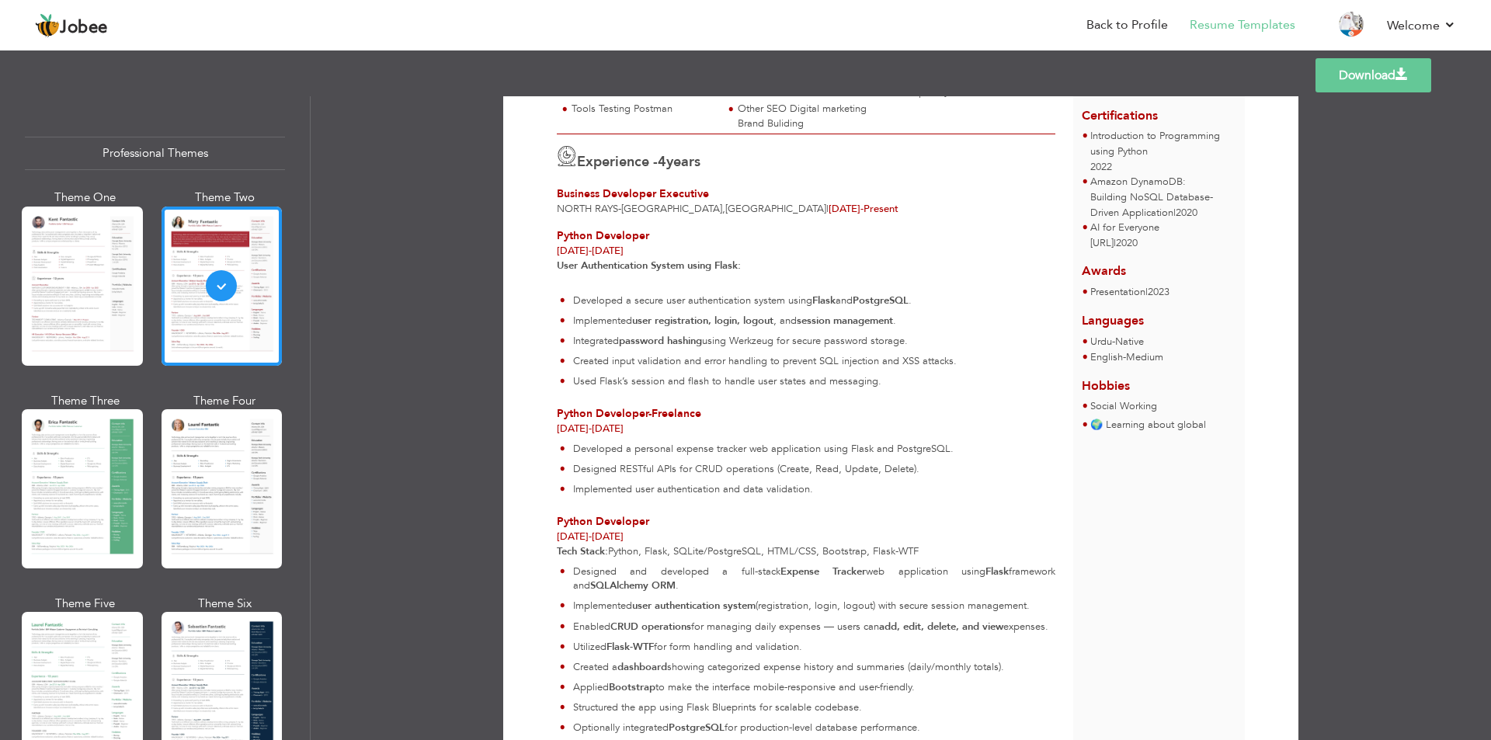
scroll to position [252, 0]
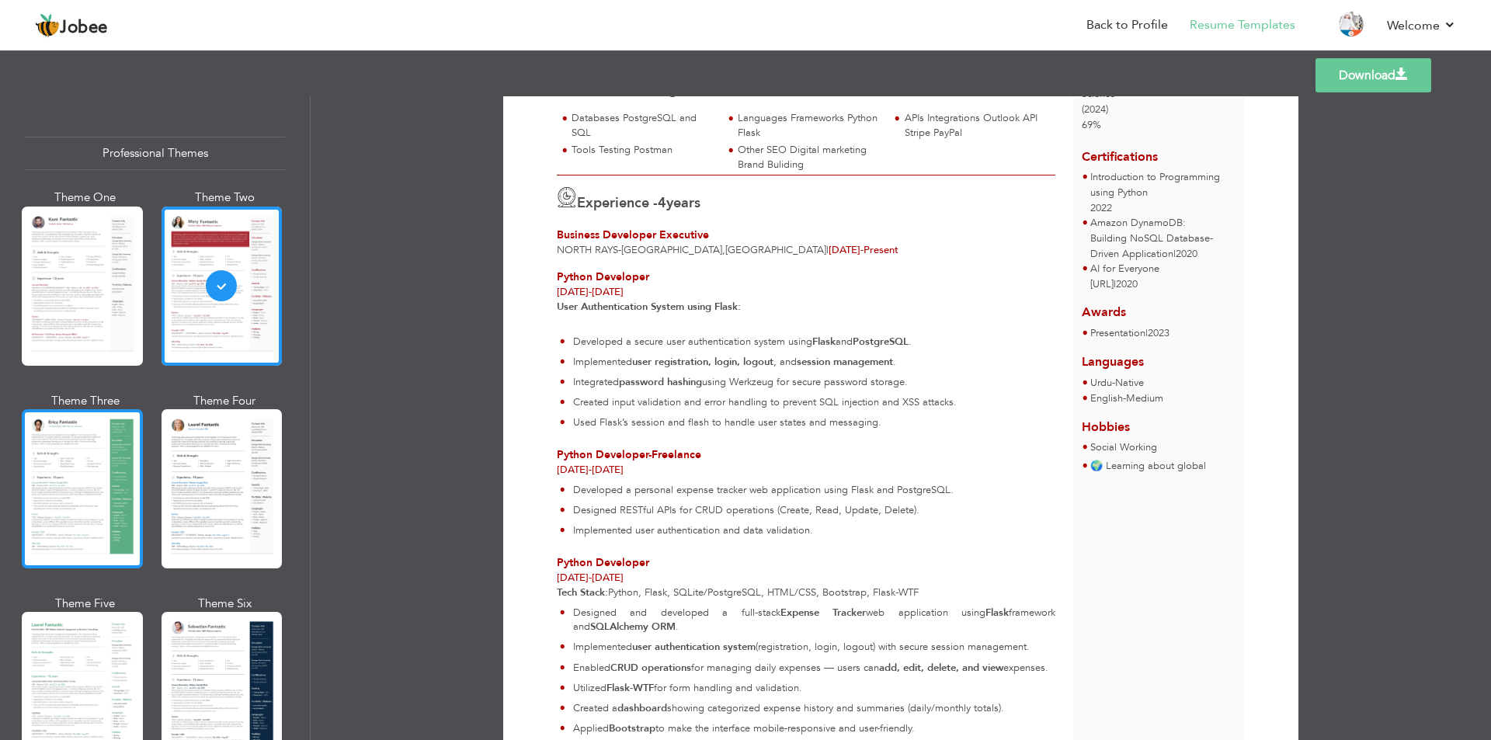
click at [76, 466] on div at bounding box center [82, 488] width 121 height 159
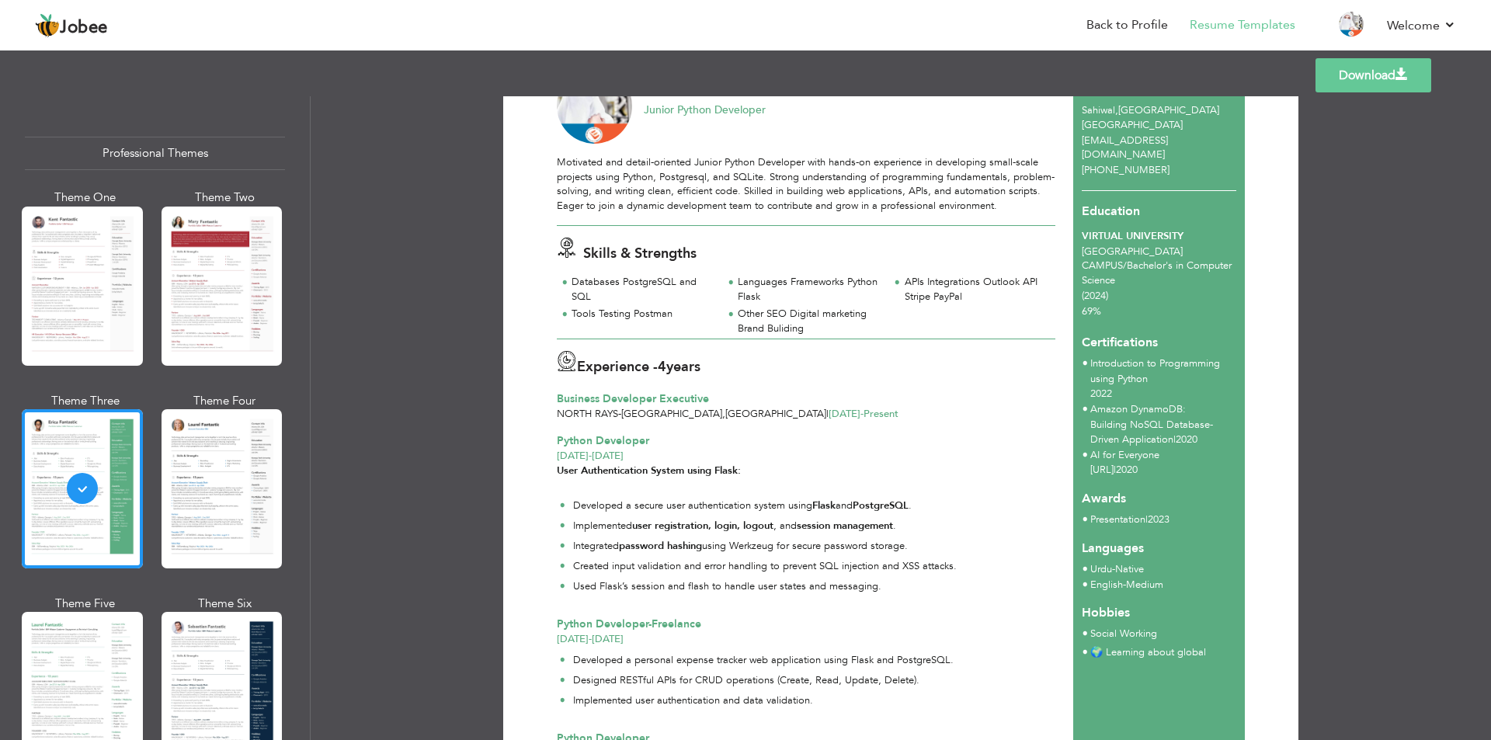
scroll to position [0, 0]
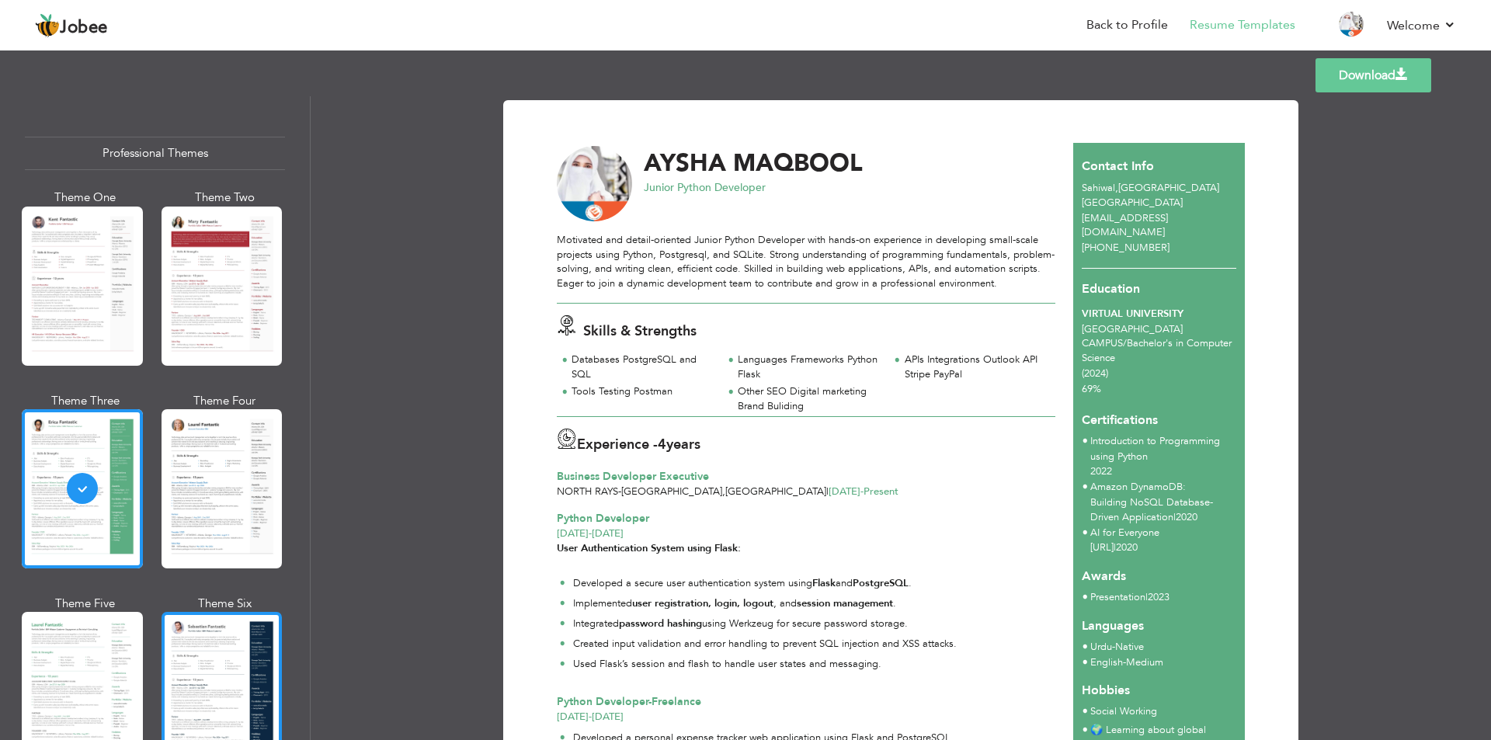
click at [173, 640] on div at bounding box center [222, 691] width 121 height 159
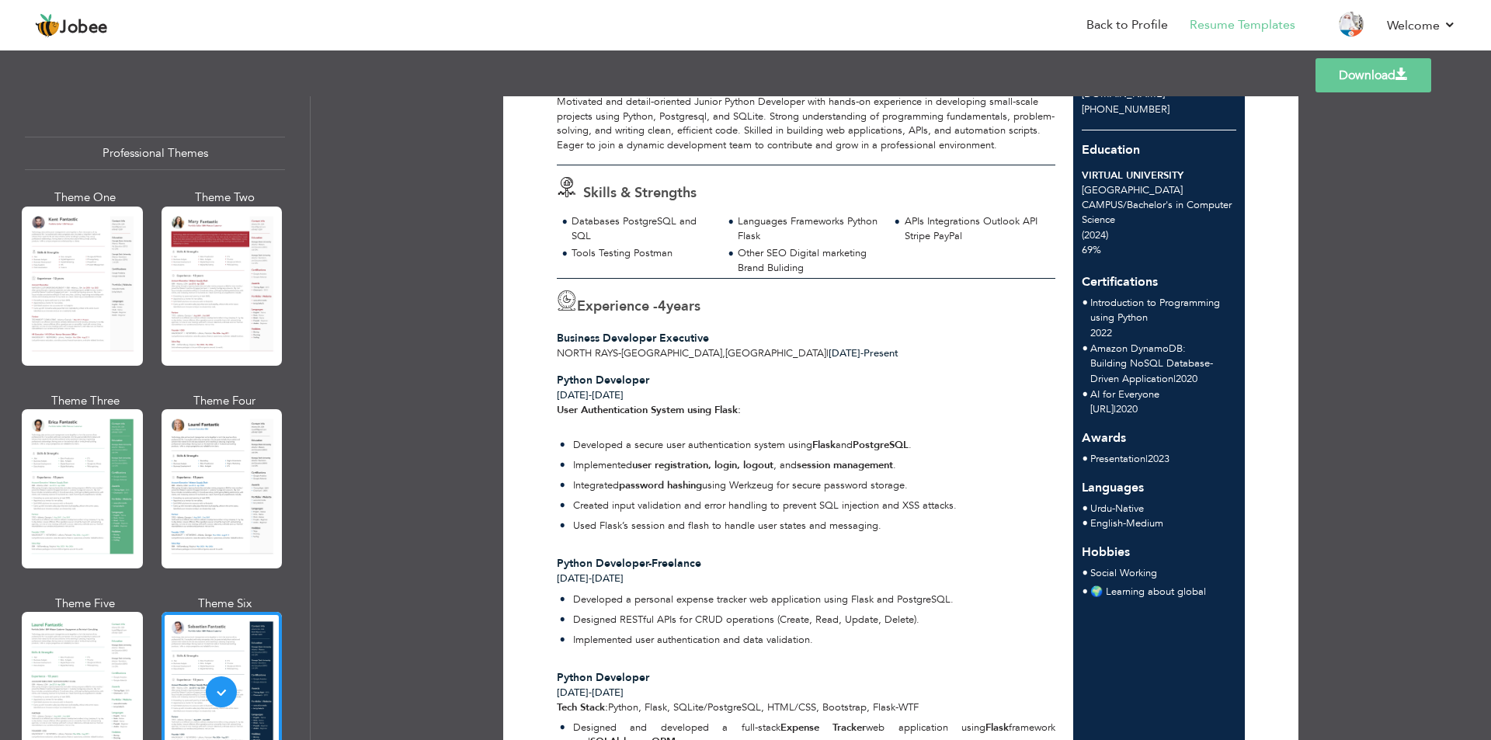
scroll to position [155, 0]
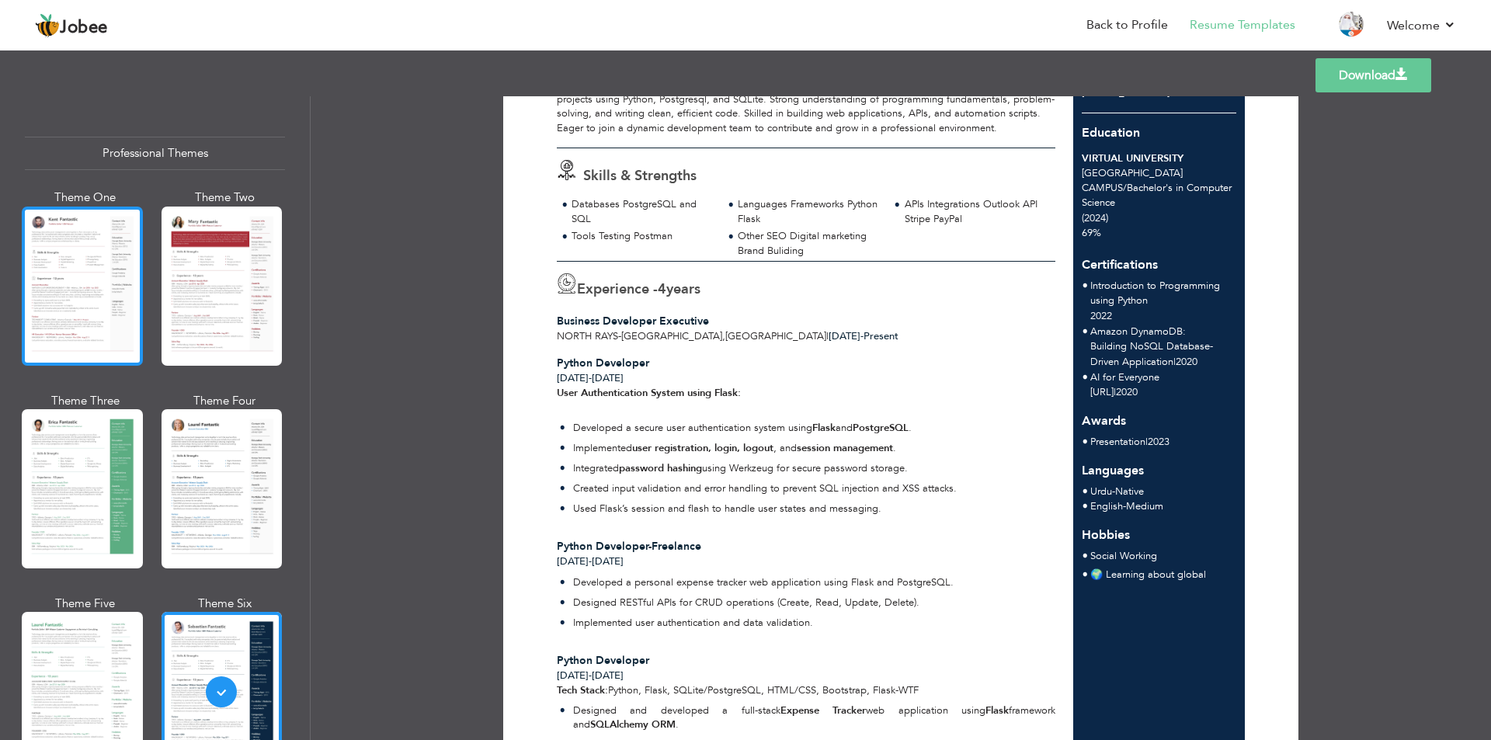
click at [63, 253] on div at bounding box center [82, 286] width 121 height 159
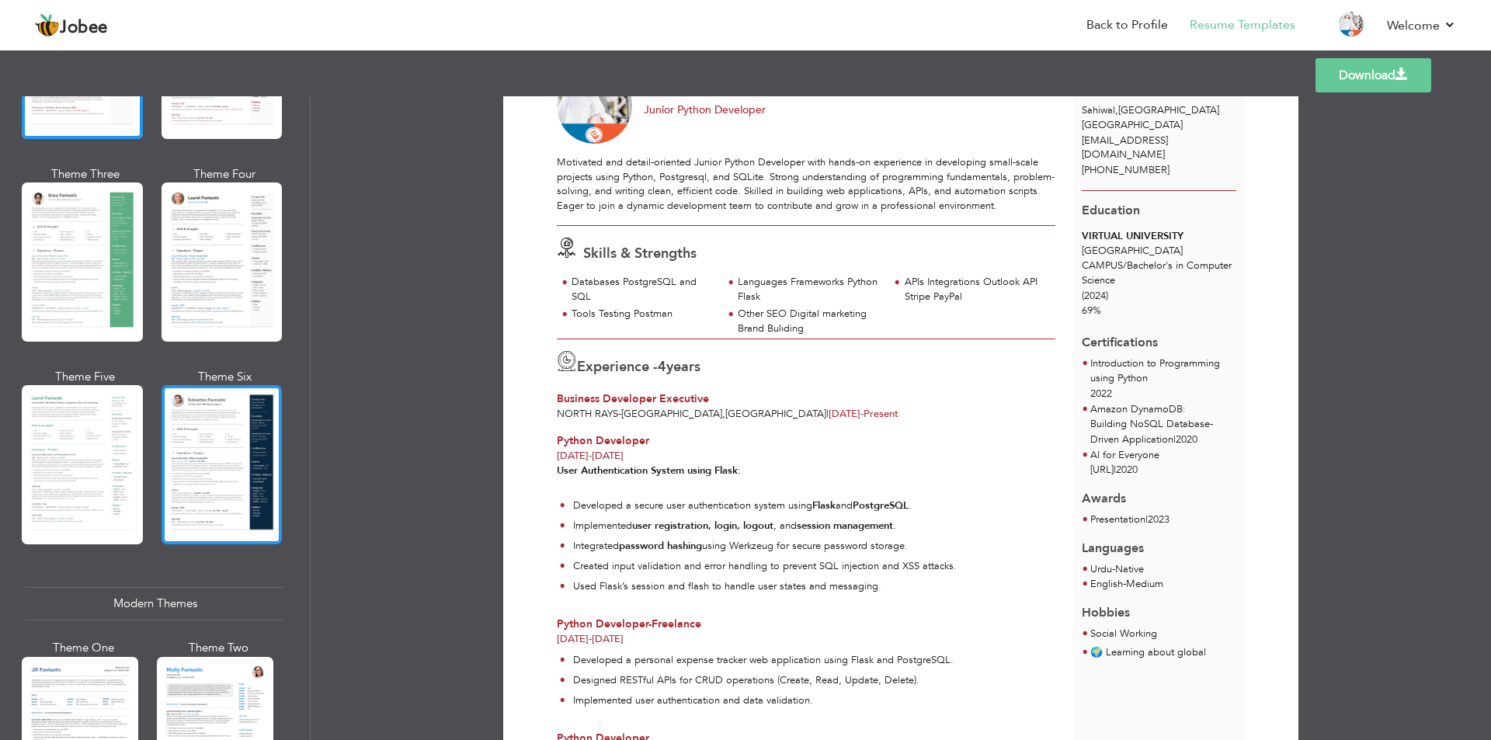
scroll to position [233, 0]
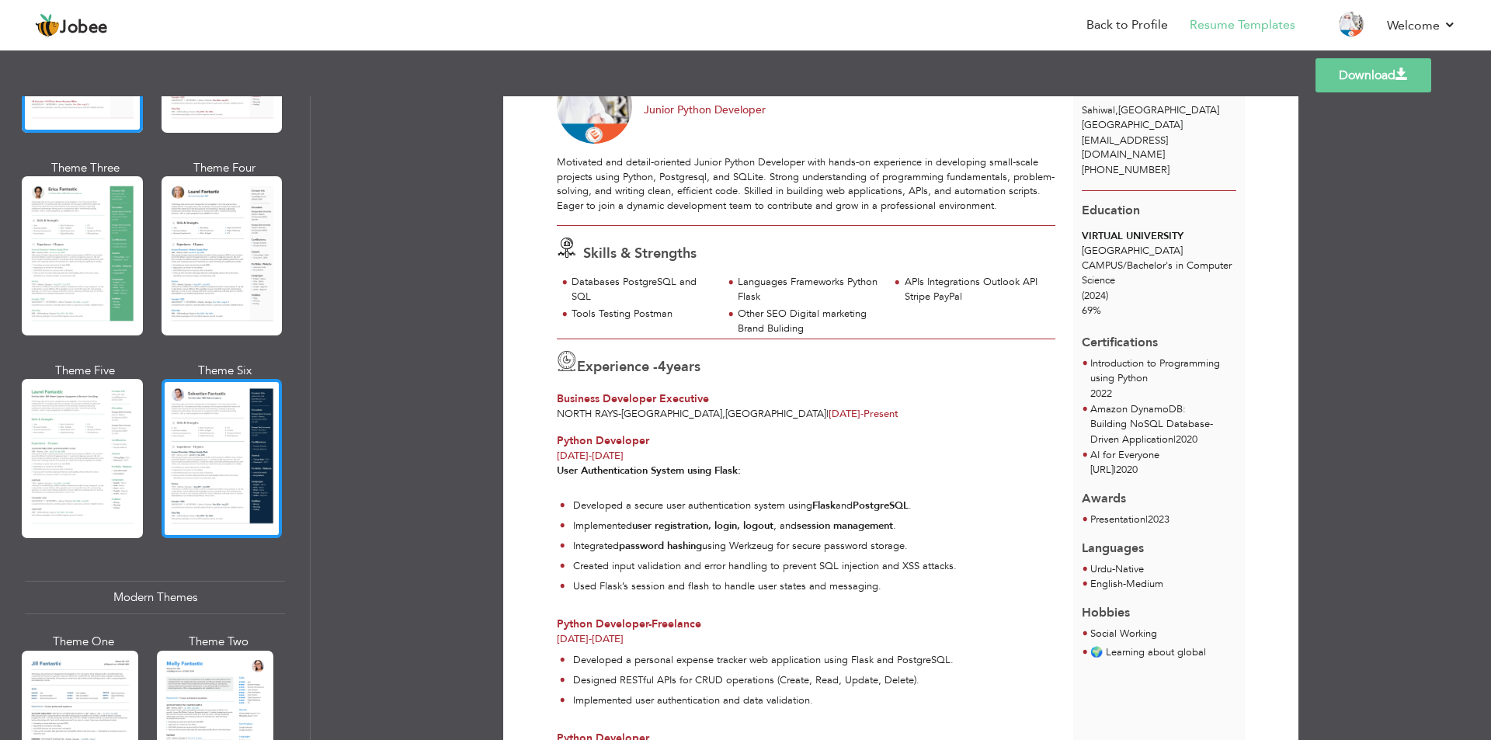
click at [209, 461] on div at bounding box center [222, 458] width 121 height 159
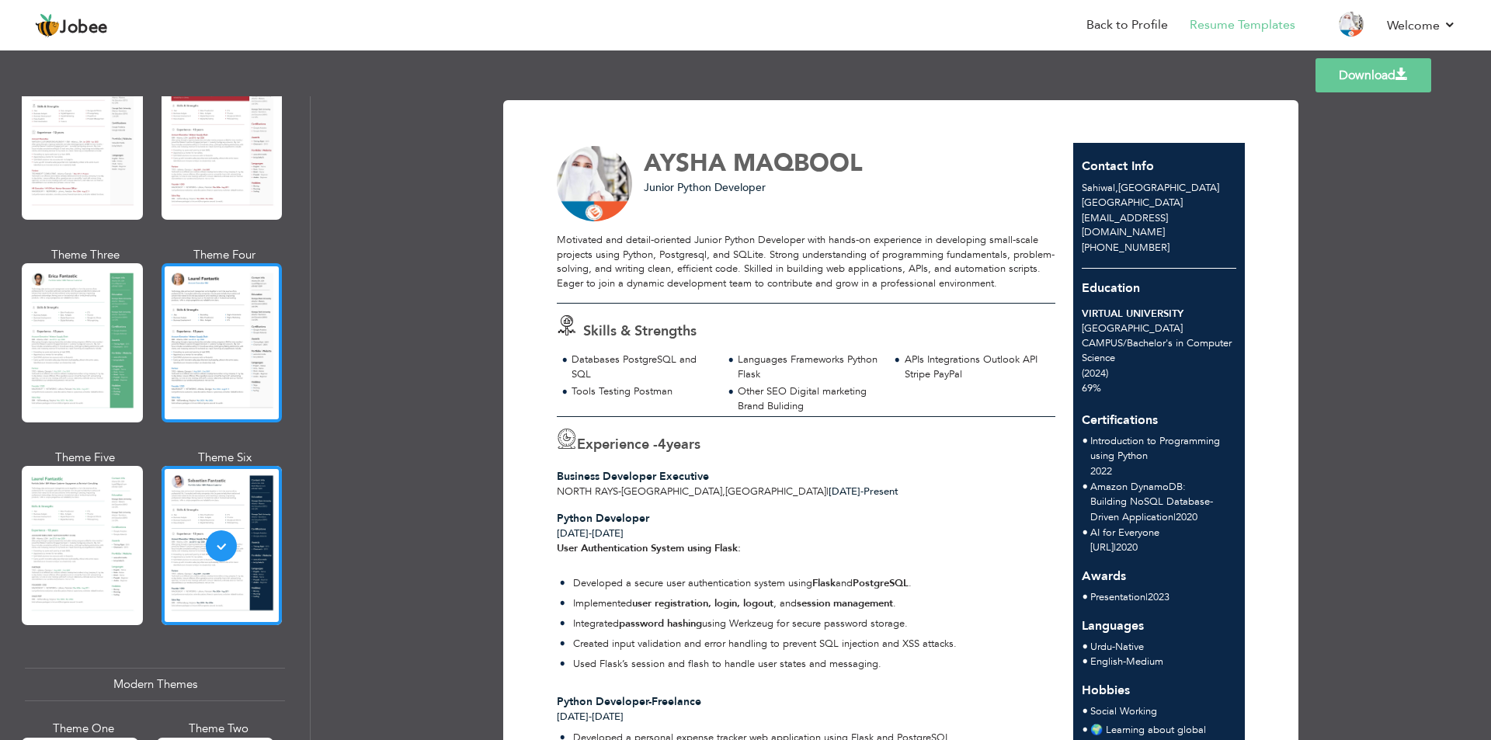
scroll to position [311, 0]
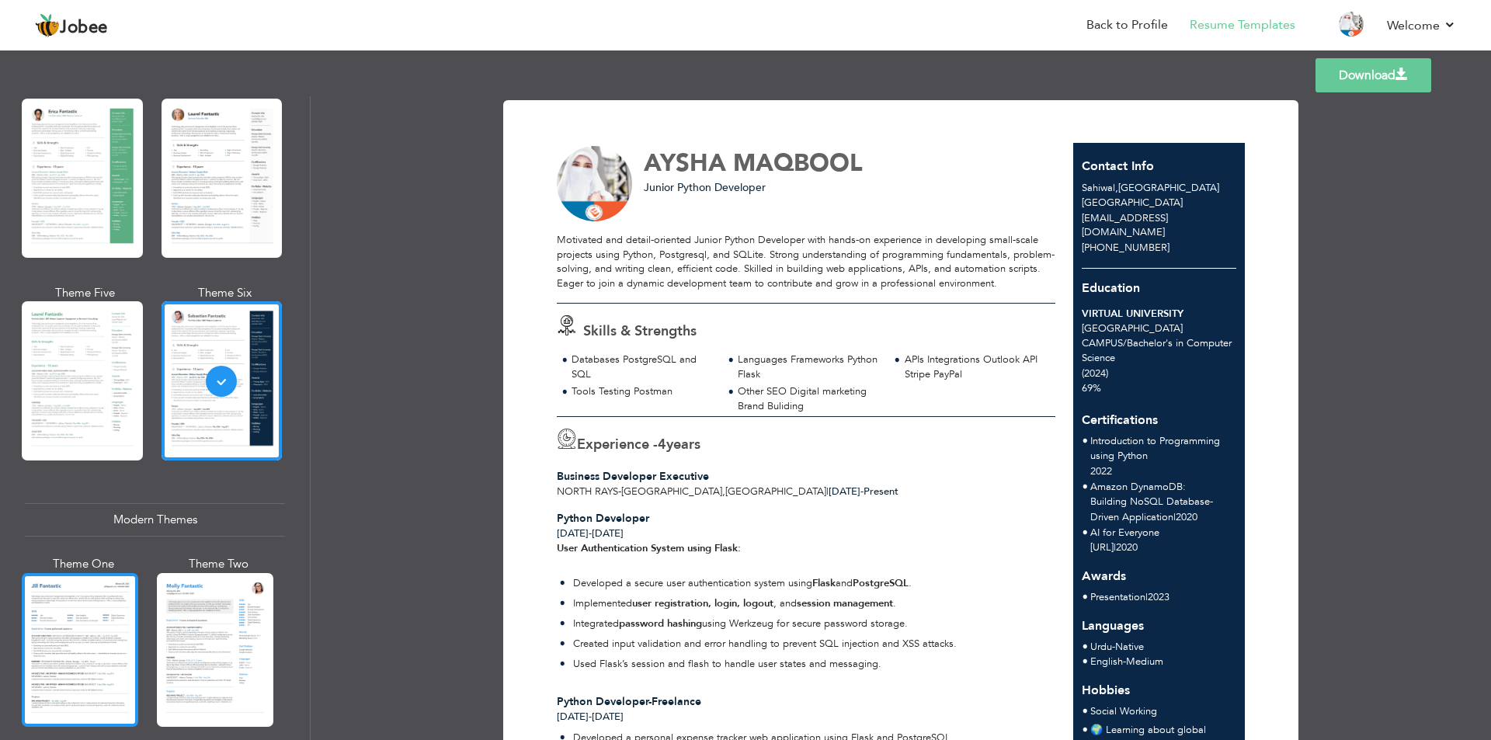
click at [68, 670] on div at bounding box center [80, 650] width 117 height 154
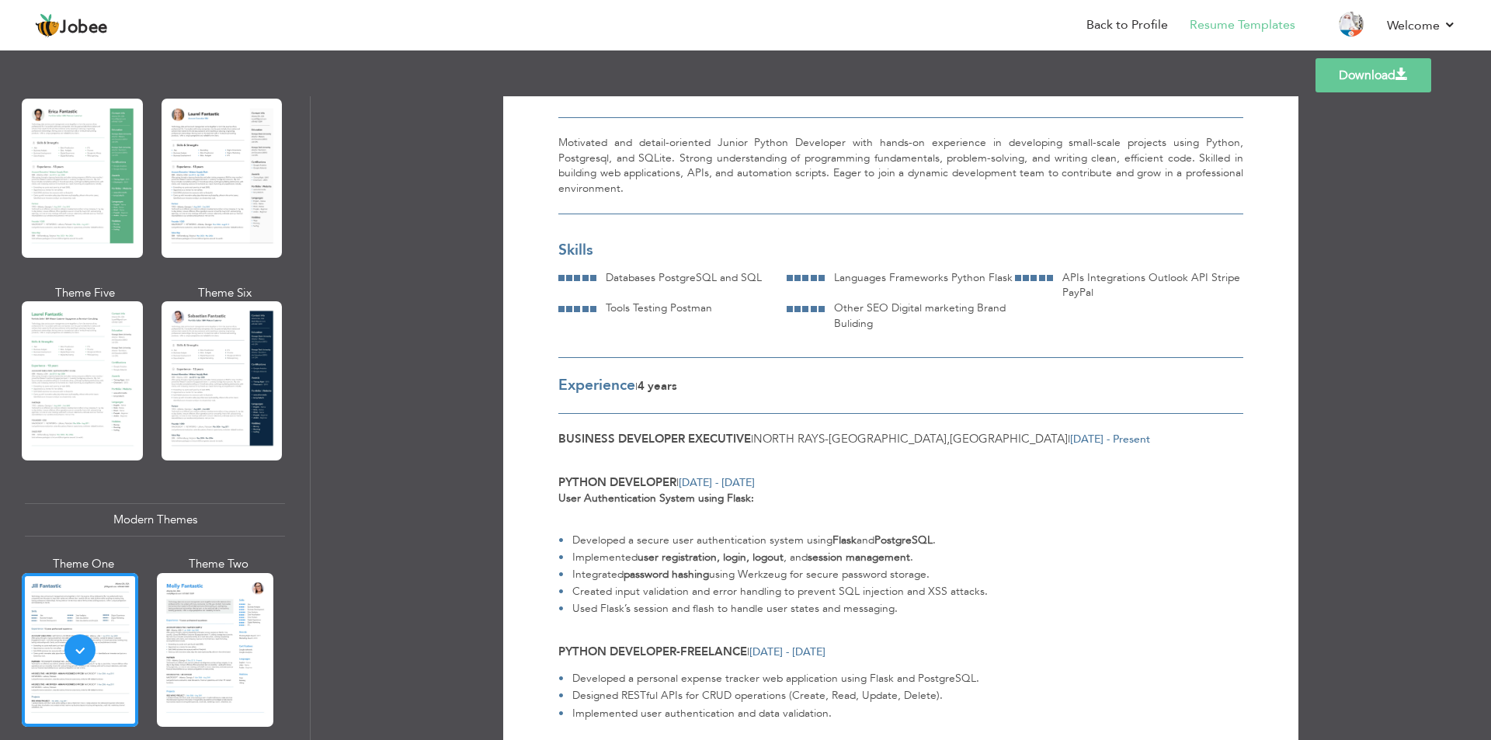
scroll to position [71, 0]
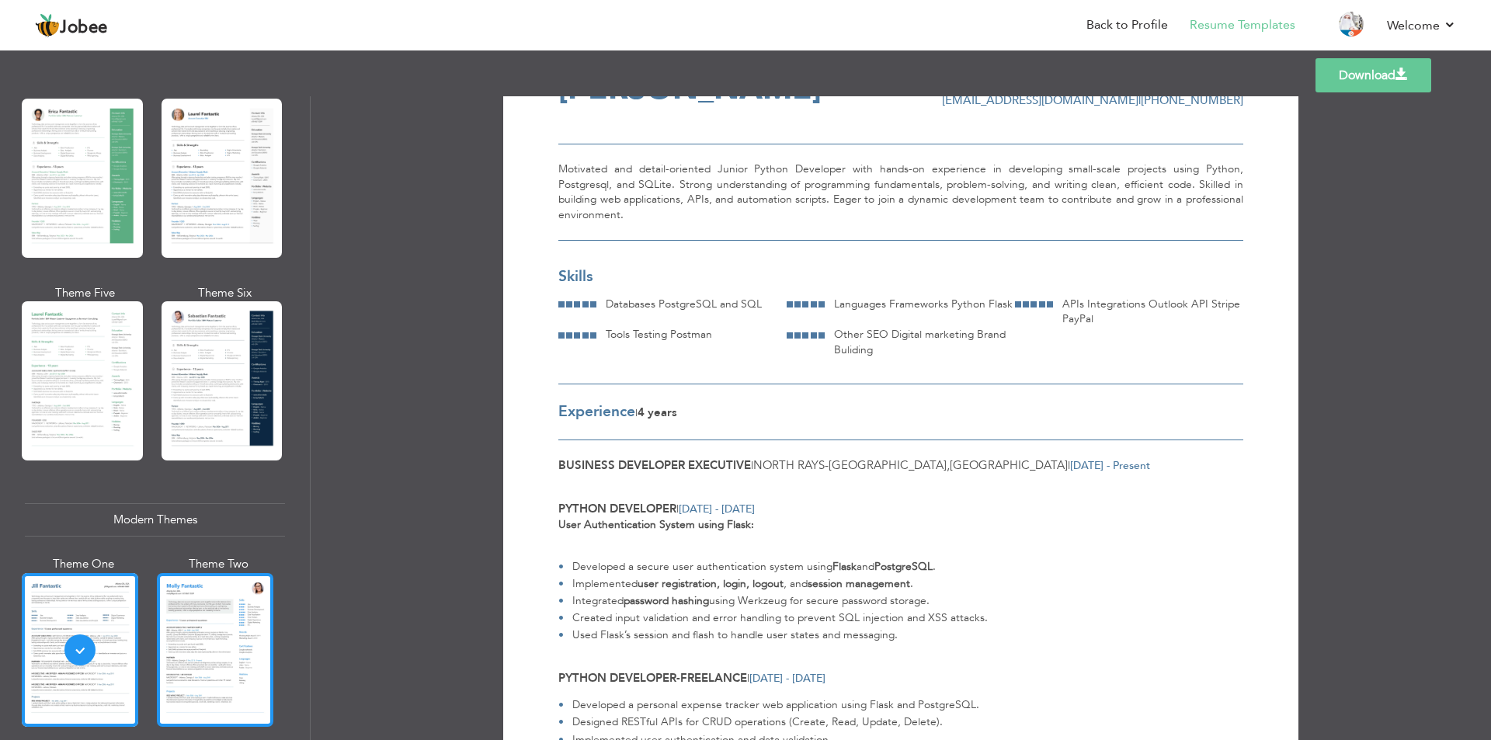
click at [203, 604] on div at bounding box center [215, 650] width 117 height 154
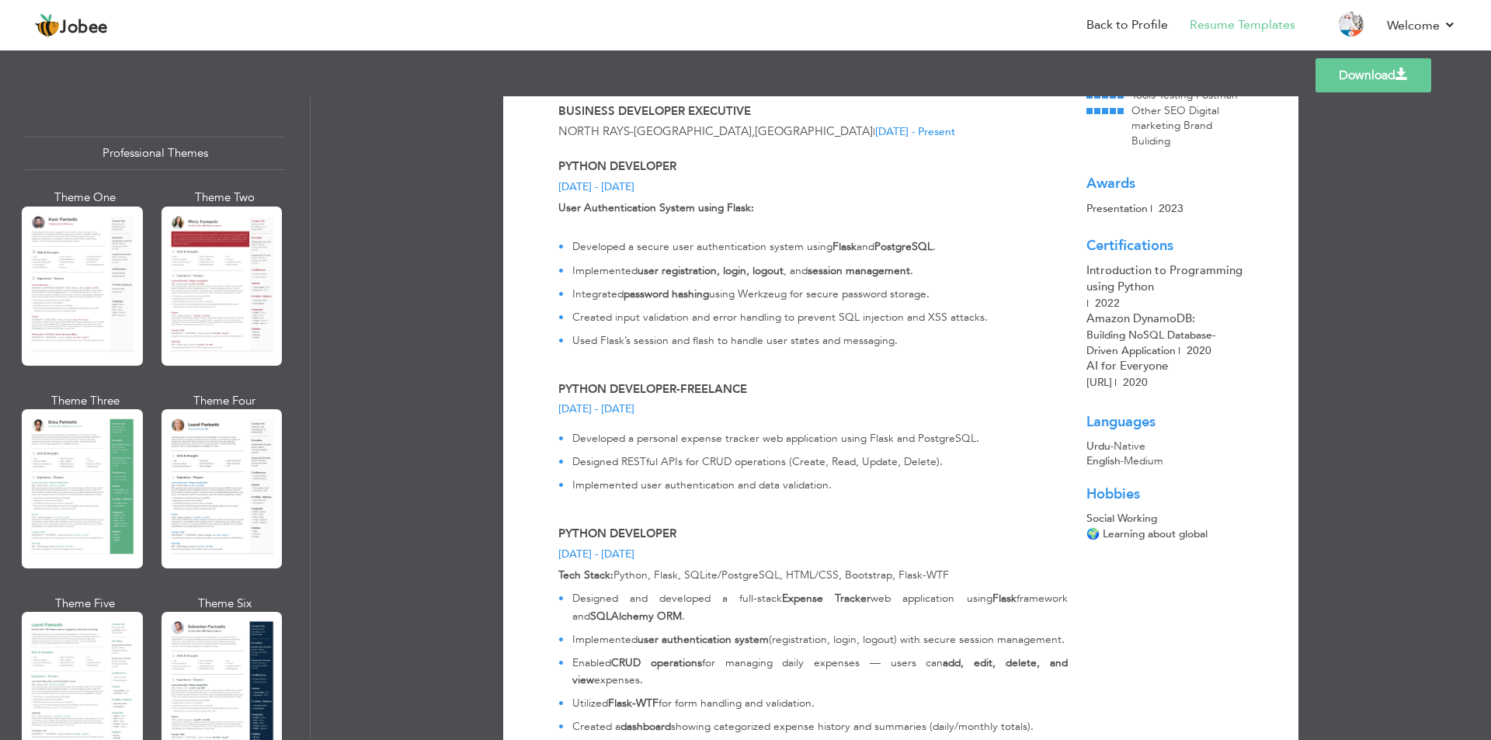
scroll to position [699, 0]
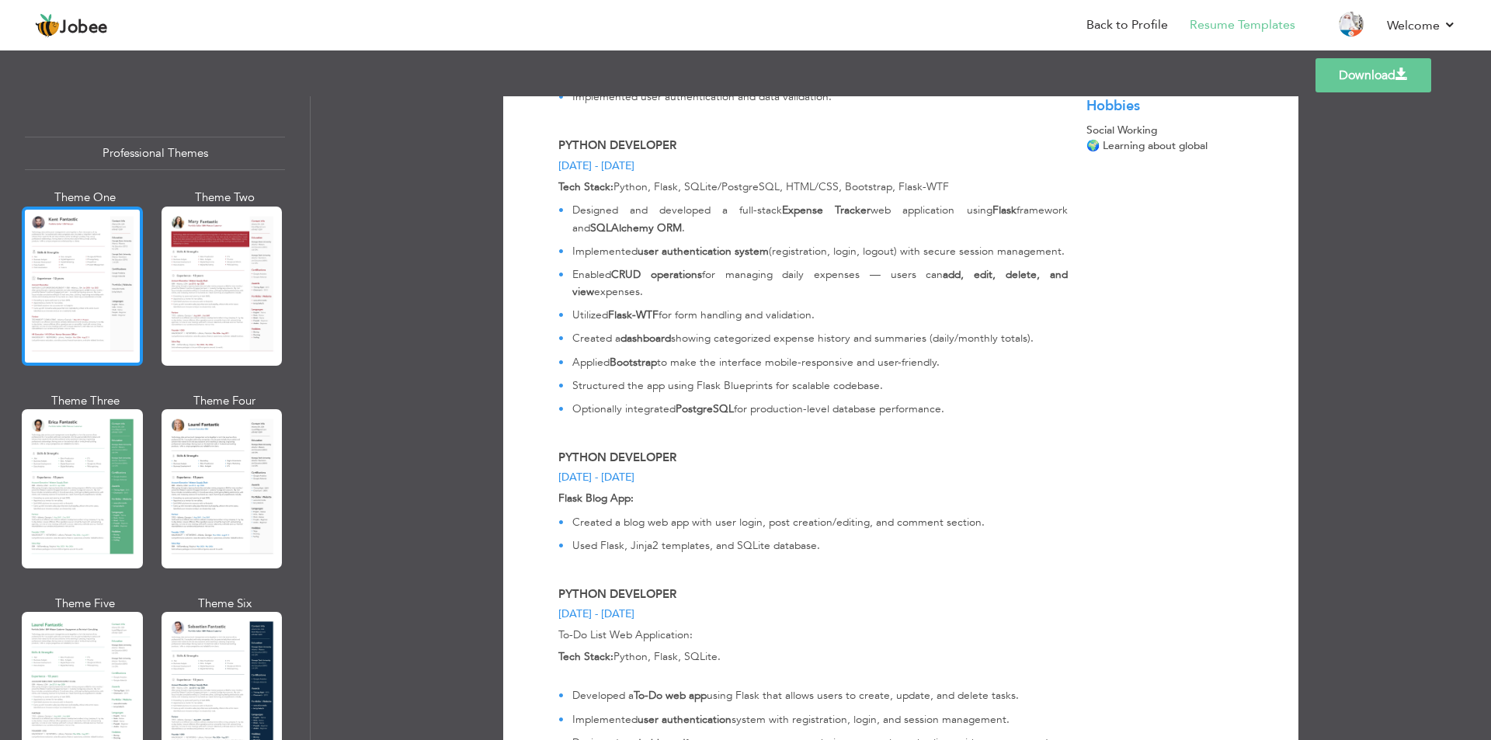
click at [110, 256] on div at bounding box center [82, 286] width 121 height 159
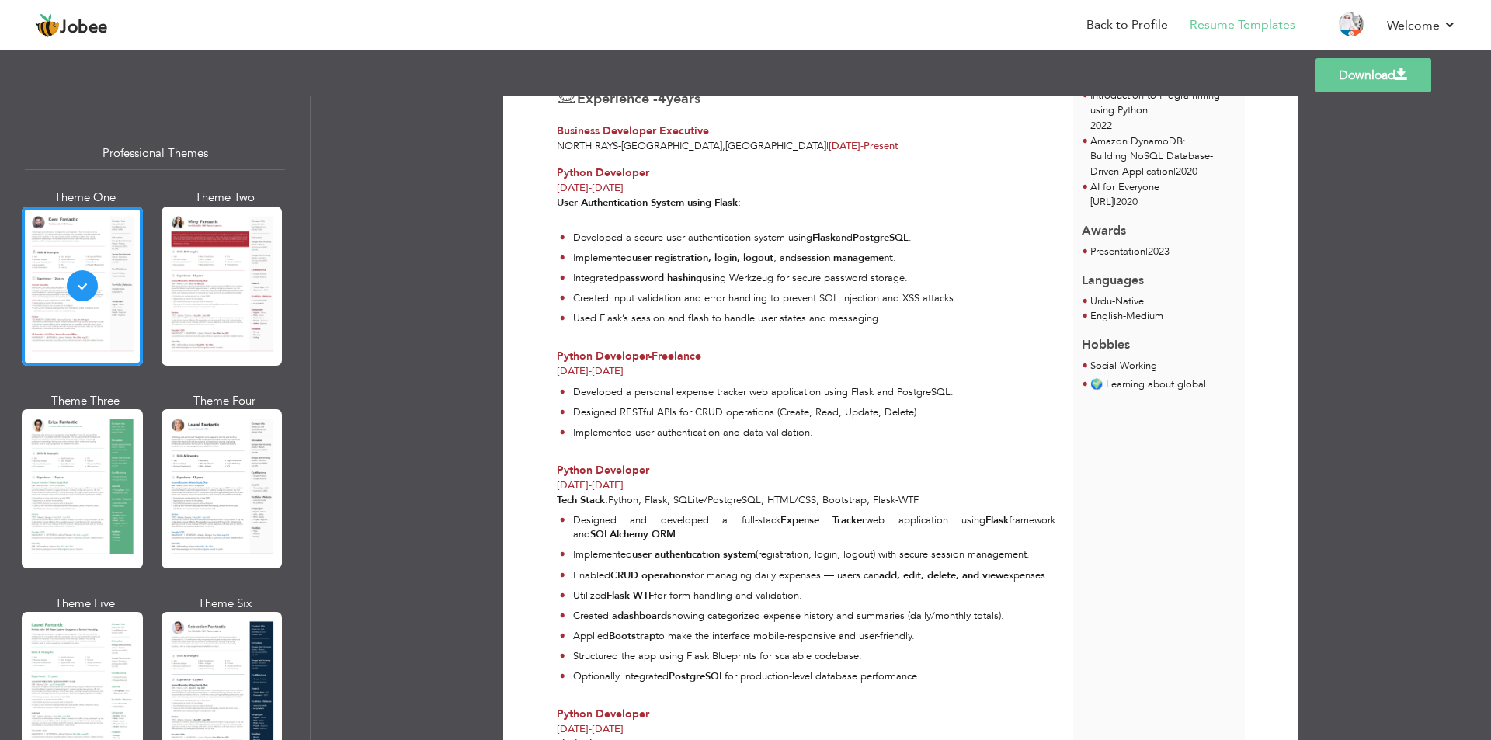
scroll to position [0, 0]
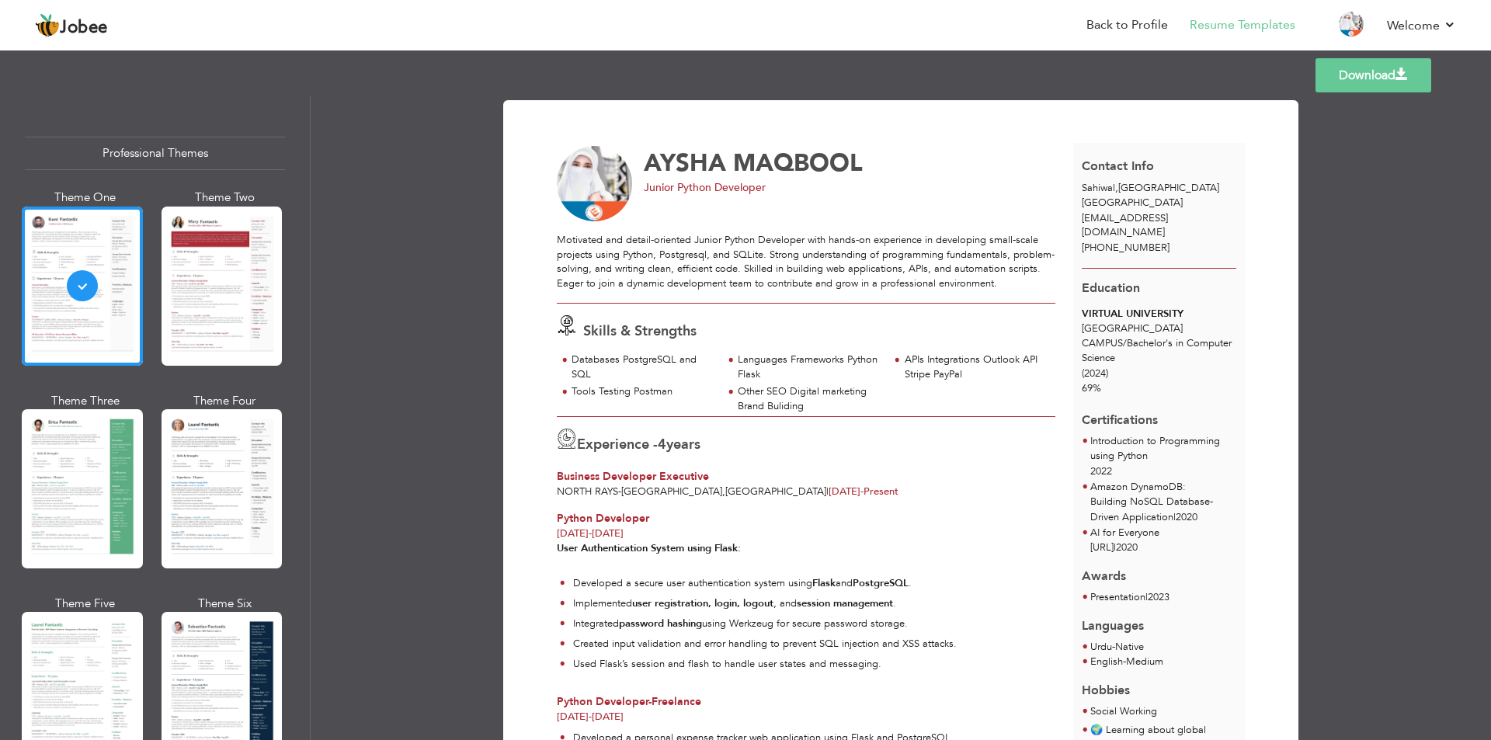
click at [1371, 68] on link "Download" at bounding box center [1374, 75] width 116 height 34
